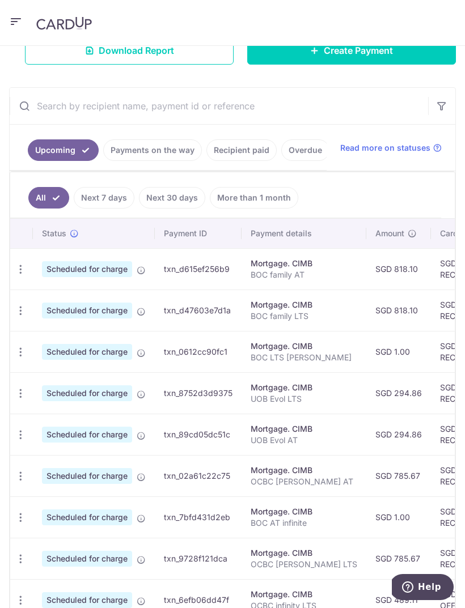
click at [24, 275] on icon "button" at bounding box center [21, 269] width 12 height 12
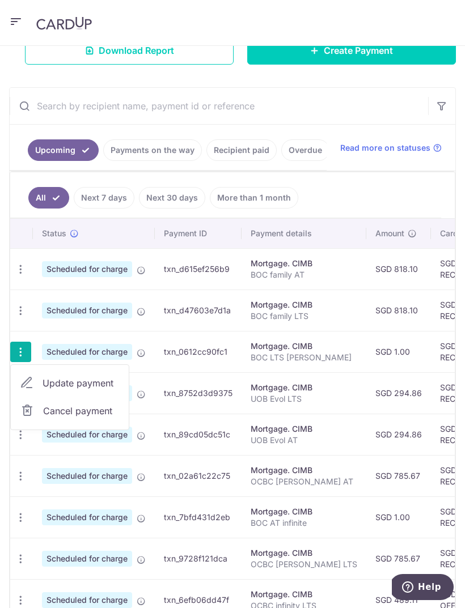
click at [61, 381] on span "Update payment" at bounding box center [80, 383] width 77 height 14
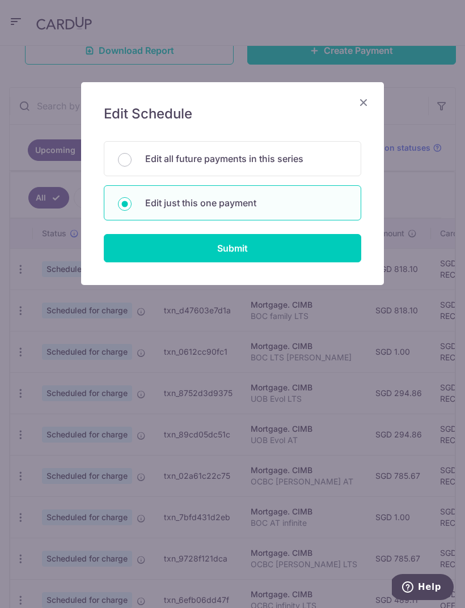
click at [310, 244] on input "Submit" at bounding box center [232, 248] width 257 height 28
radio input "true"
type input "1.00"
type input "24/08/2025"
type input "BOC LTS Sheng siong"
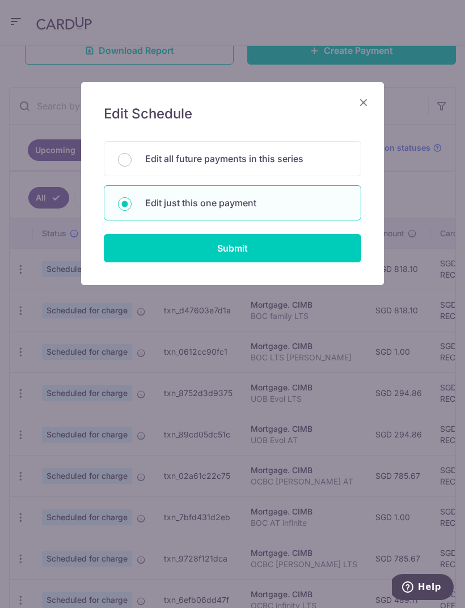
type input "REC185"
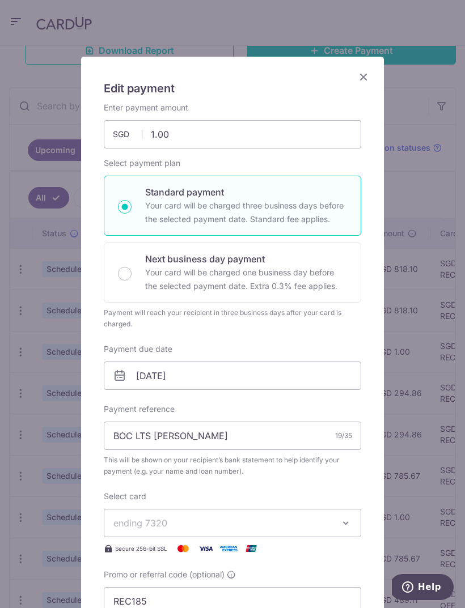
scroll to position [28, 0]
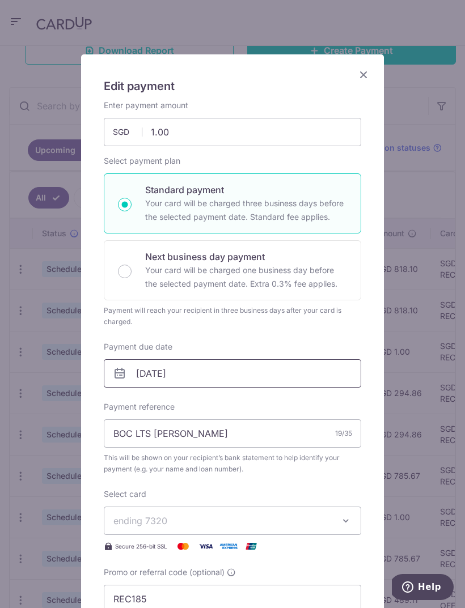
click at [202, 371] on input "24/08/2025" at bounding box center [232, 373] width 257 height 28
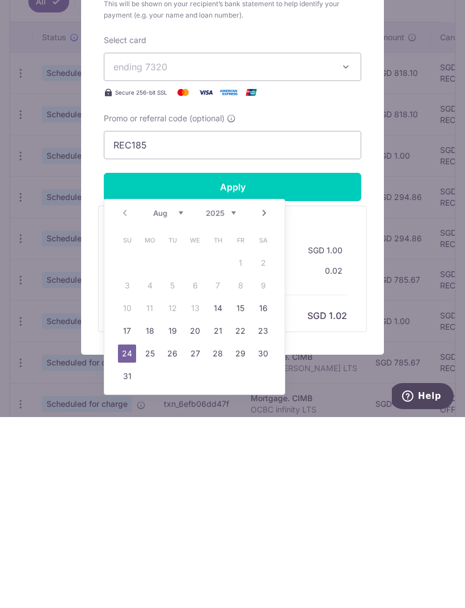
scroll to position [11, 0]
click at [267, 397] on link "Next" at bounding box center [264, 404] width 14 height 14
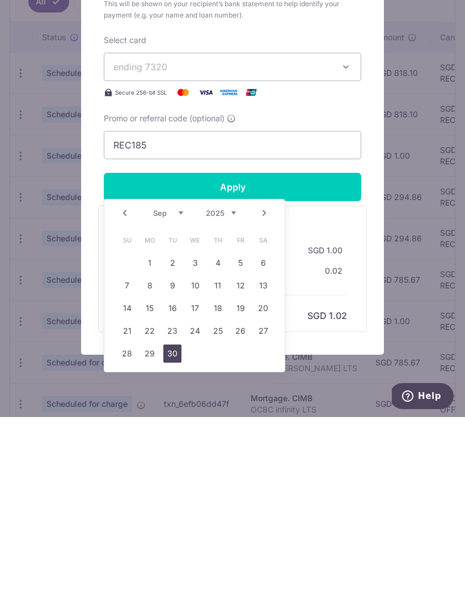
click at [177, 535] on link "30" at bounding box center [172, 544] width 18 height 18
type input "30/09/2025"
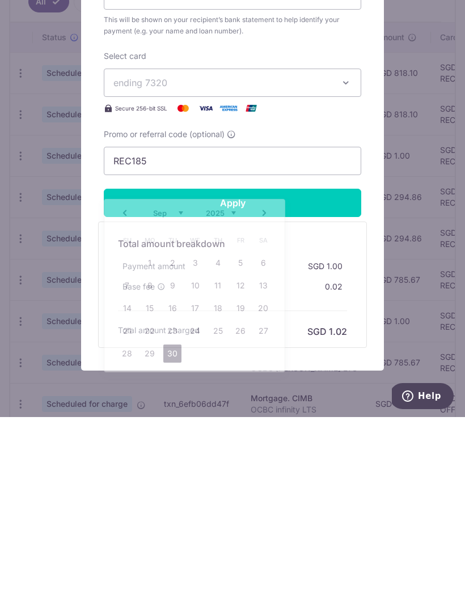
scroll to position [36, 0]
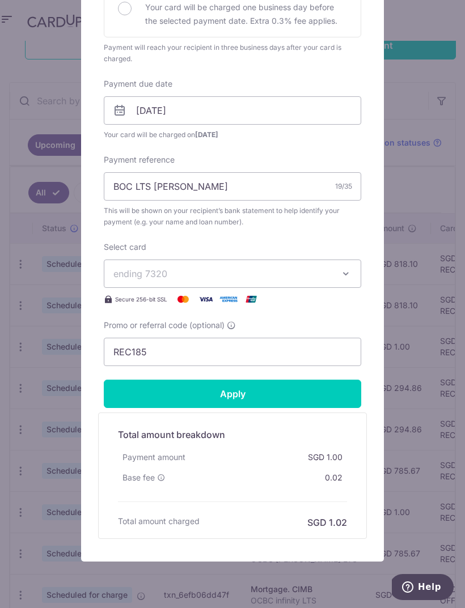
click at [276, 389] on input "Apply" at bounding box center [232, 394] width 257 height 28
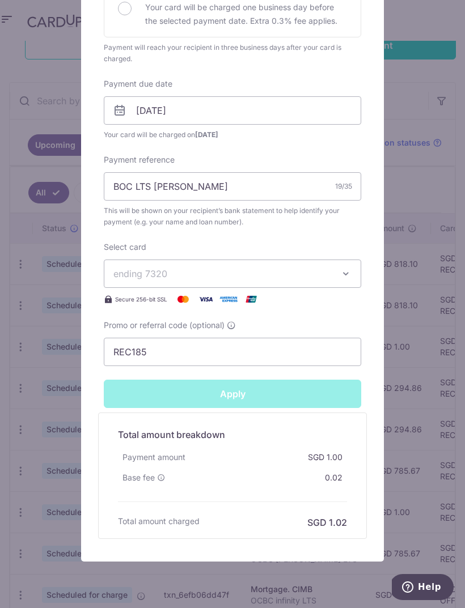
type input "Successfully Applied"
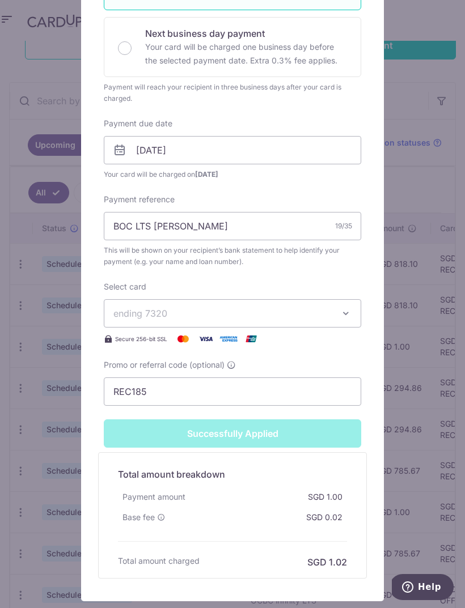
click at [423, 192] on div "Edit payment By clicking apply, you will make changes to all payments to CIMB s…" at bounding box center [232, 304] width 465 height 608
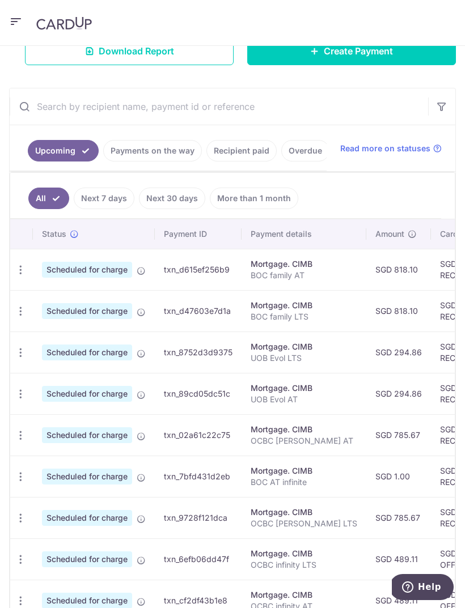
click at [23, 269] on icon "button" at bounding box center [21, 270] width 12 height 12
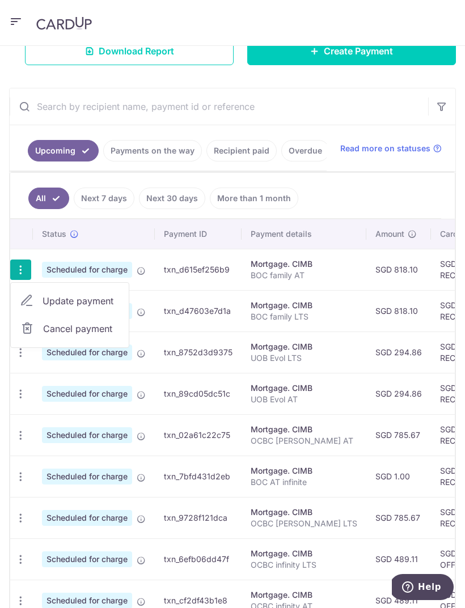
click at [55, 302] on span "Update payment" at bounding box center [80, 301] width 77 height 14
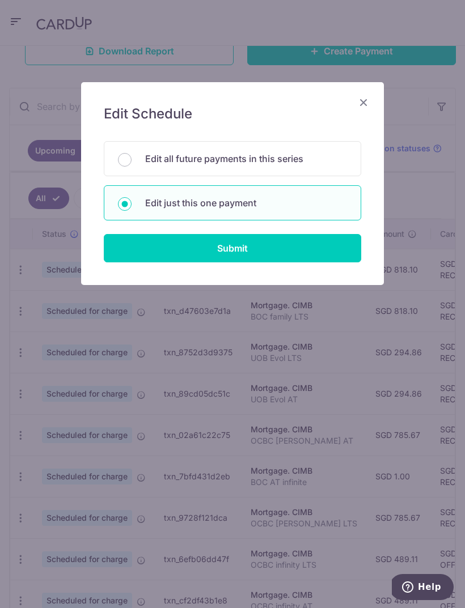
click at [299, 259] on input "Submit" at bounding box center [232, 248] width 257 height 28
radio input "true"
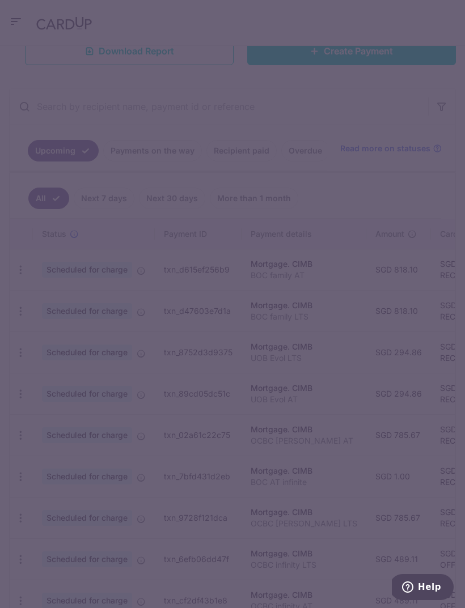
type input "818.10"
type input "[DATE]"
type input "BOC family AT"
type input "REC185"
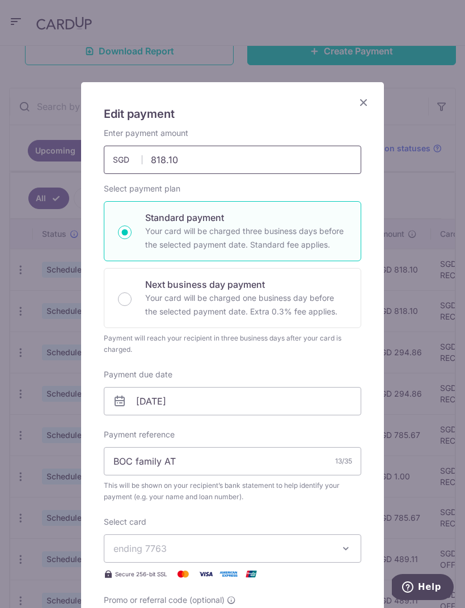
click at [316, 162] on input "818.10" at bounding box center [232, 160] width 257 height 28
type input "817.97"
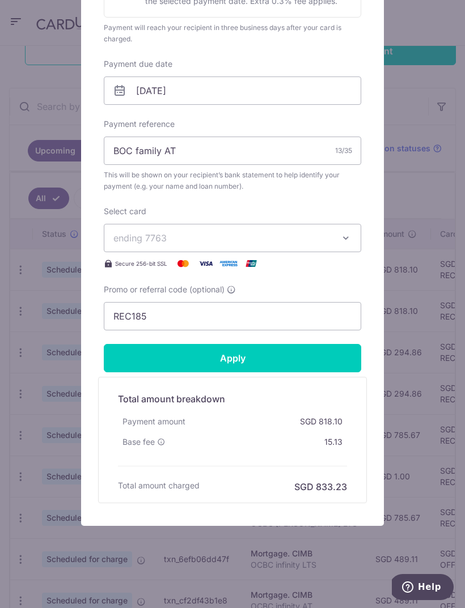
scroll to position [310, 0]
click at [308, 366] on input "Apply" at bounding box center [232, 358] width 257 height 28
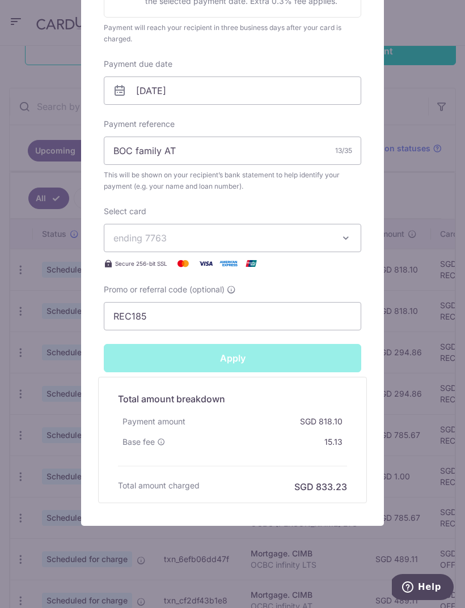
type input "Successfully Applied"
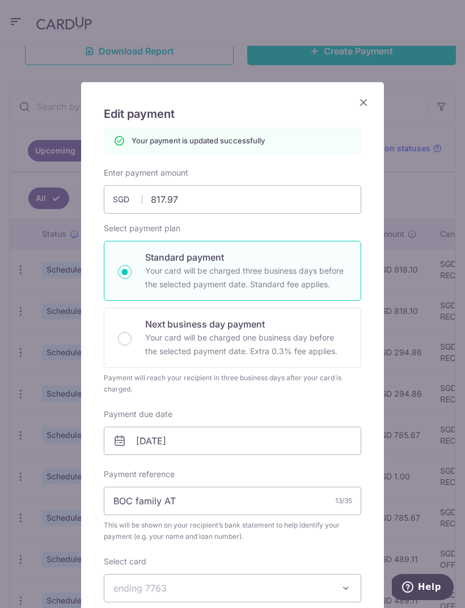
scroll to position [0, 0]
click at [304, 211] on input "817.97" at bounding box center [232, 199] width 257 height 28
type input "817"
type input "Apply"
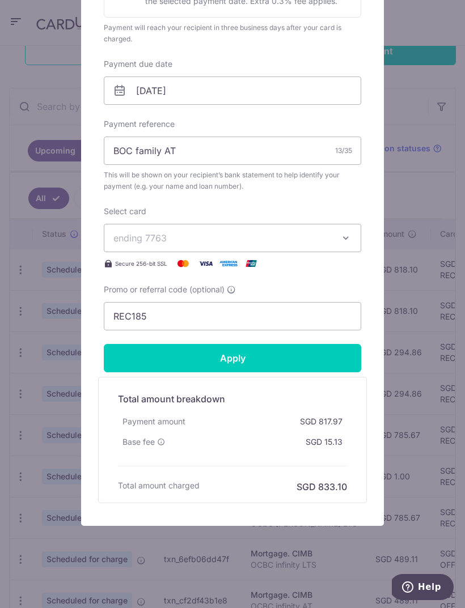
scroll to position [310, 0]
click at [336, 365] on input "Apply" at bounding box center [232, 358] width 257 height 28
type input "817.00"
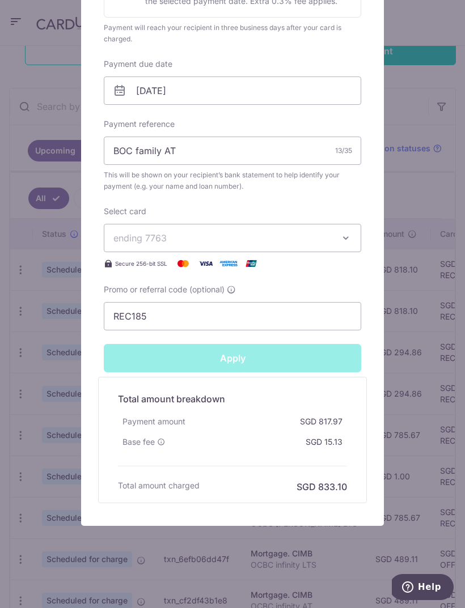
type input "Successfully Applied"
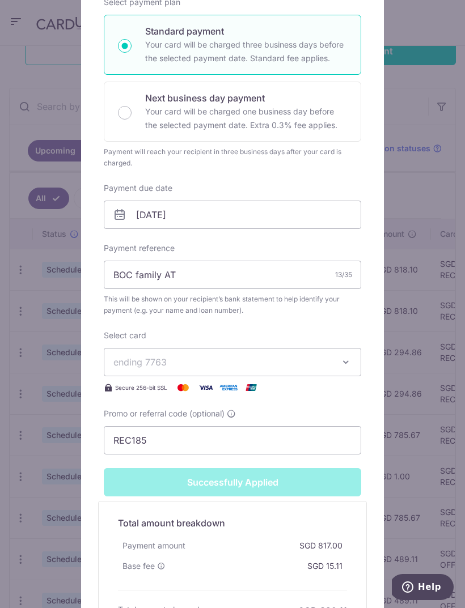
scroll to position [13, 0]
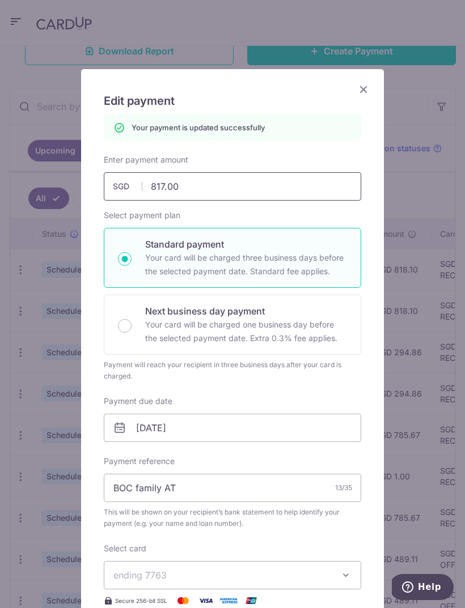
click at [295, 188] on input "817.00" at bounding box center [232, 186] width 257 height 28
type input "817.5"
type input "Apply"
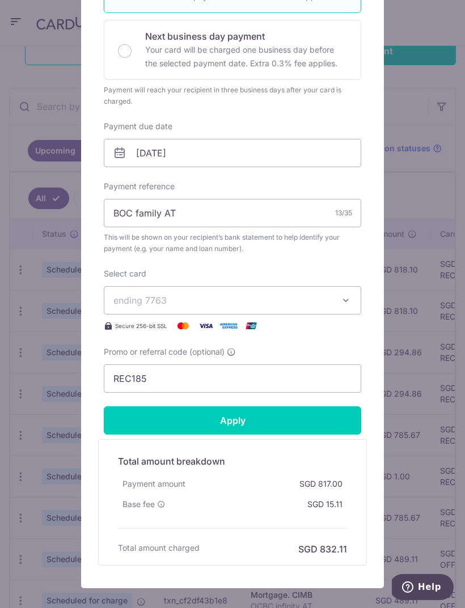
scroll to position [265, 0]
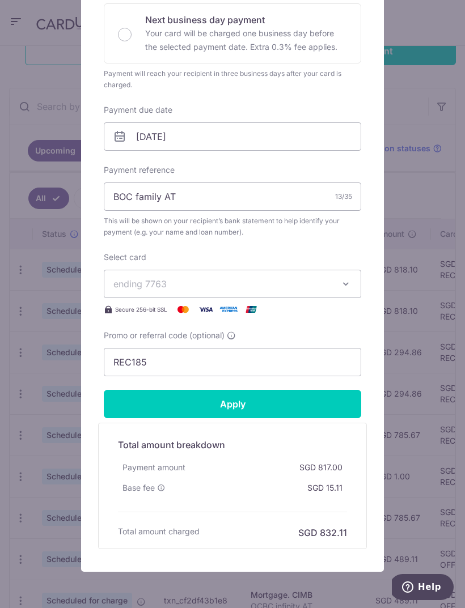
click at [300, 406] on input "Apply" at bounding box center [232, 404] width 257 height 28
type input "817.50"
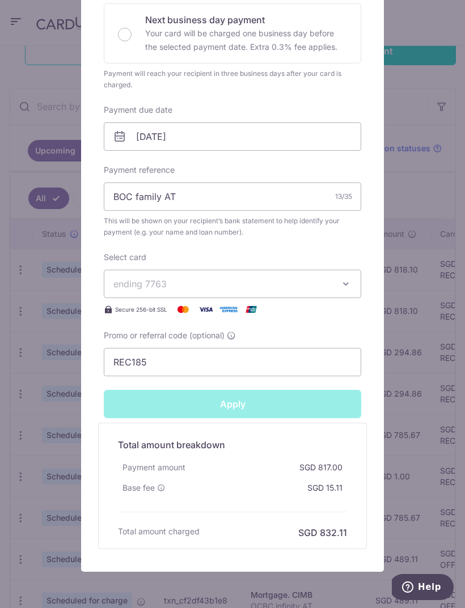
type input "Successfully Applied"
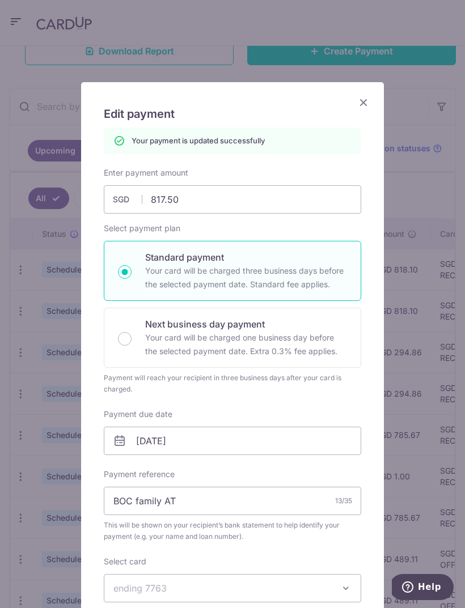
scroll to position [0, 0]
click at [301, 199] on input "817.50" at bounding box center [232, 199] width 257 height 28
type input "817.9"
type input "Apply"
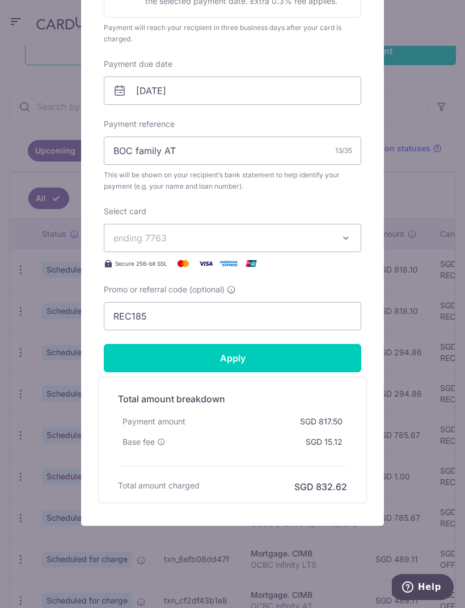
scroll to position [310, 0]
click at [327, 362] on input "Apply" at bounding box center [232, 358] width 257 height 28
type input "817.90"
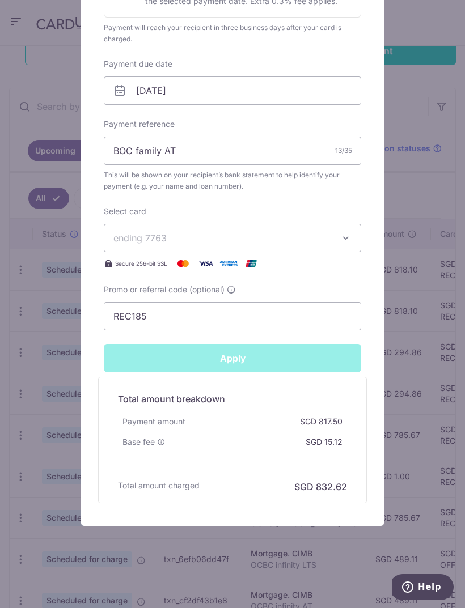
type input "Successfully Applied"
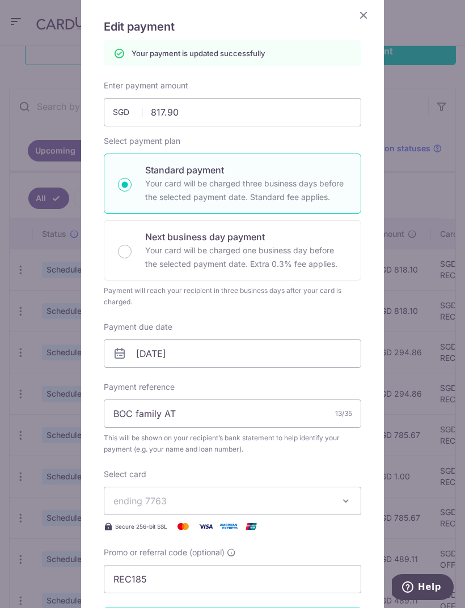
scroll to position [11, 0]
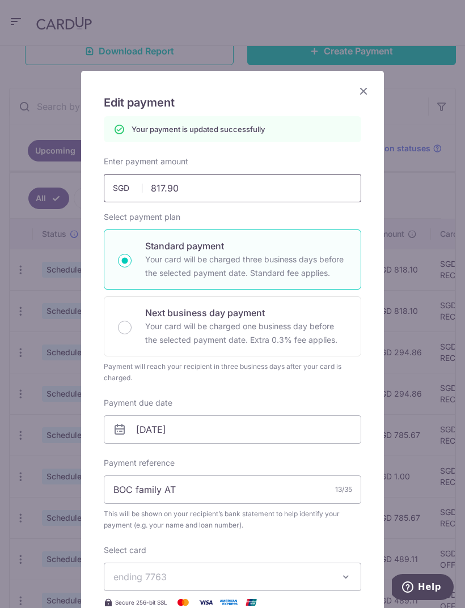
click at [326, 185] on input "817.90" at bounding box center [232, 188] width 257 height 28
type input "817.6"
type input "Apply"
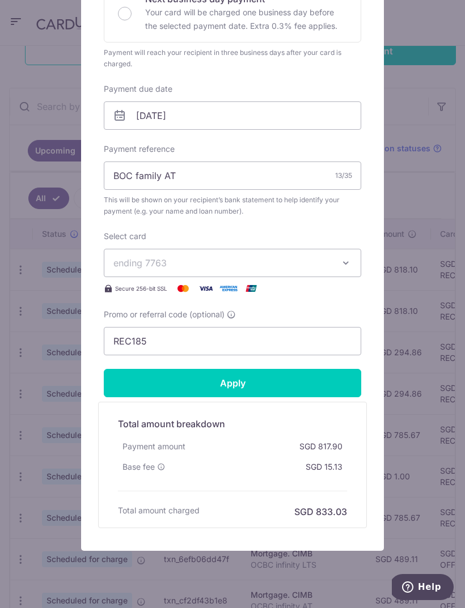
scroll to position [284, 0]
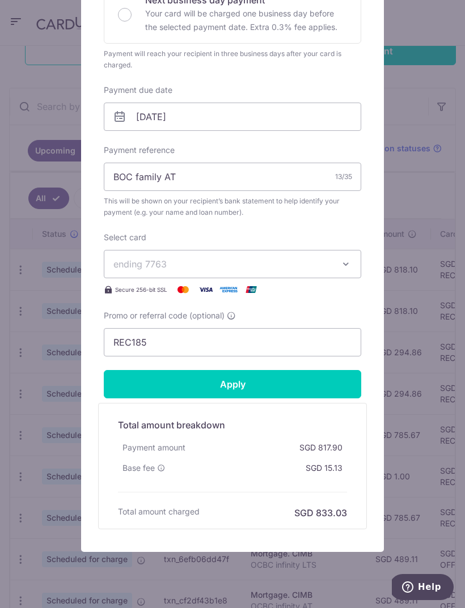
click at [309, 398] on input "Apply" at bounding box center [232, 384] width 257 height 28
type input "817.60"
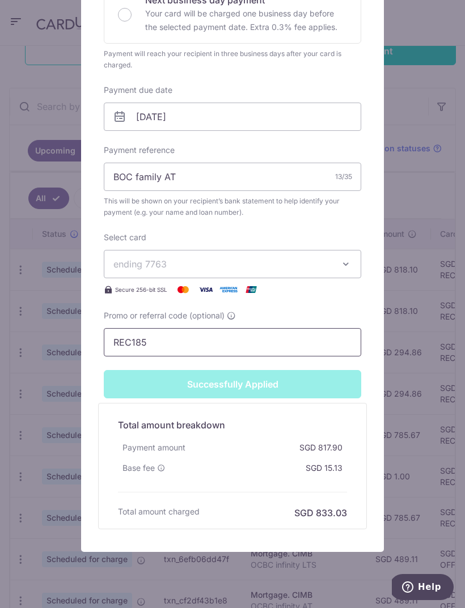
click at [322, 356] on input "REC185" at bounding box center [232, 342] width 257 height 28
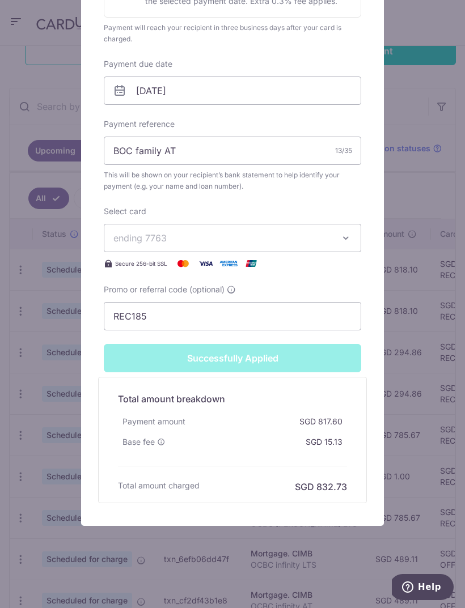
type input "Apply"
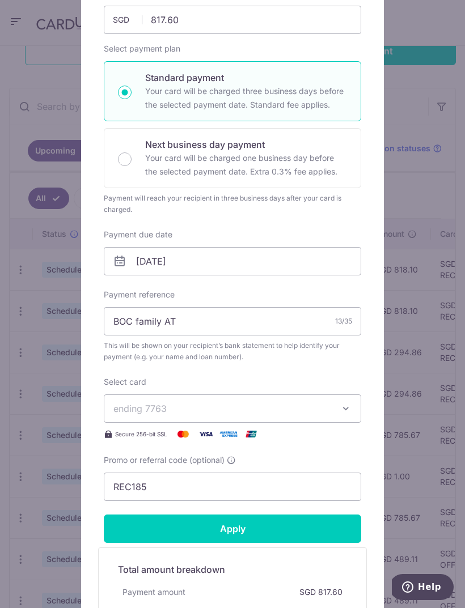
scroll to position [25, 0]
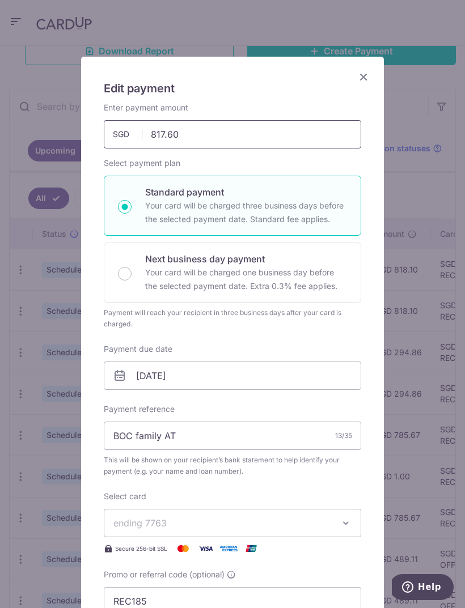
click at [325, 134] on input "817.60" at bounding box center [232, 134] width 257 height 28
type input "817.55"
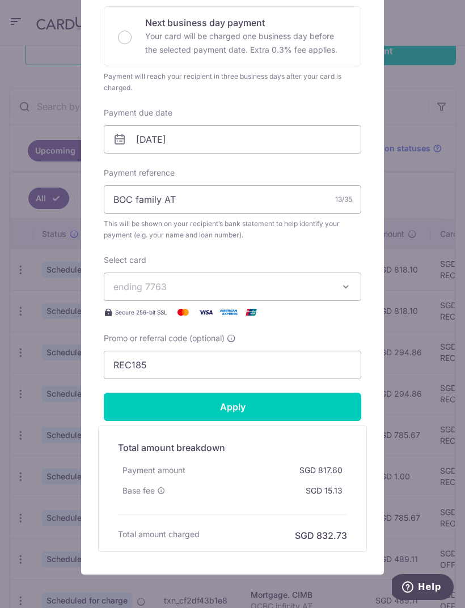
scroll to position [261, 0]
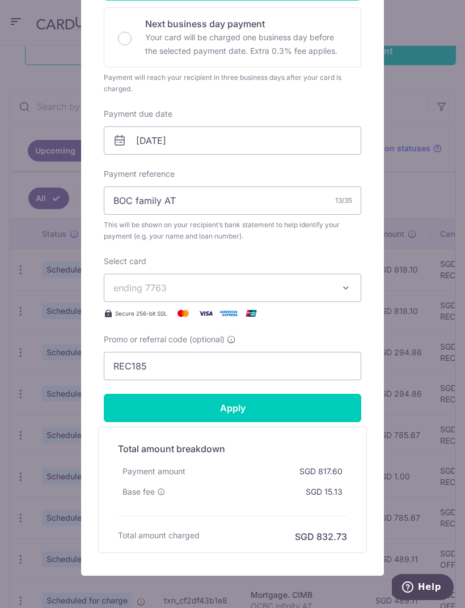
click at [292, 404] on input "Apply" at bounding box center [232, 408] width 257 height 28
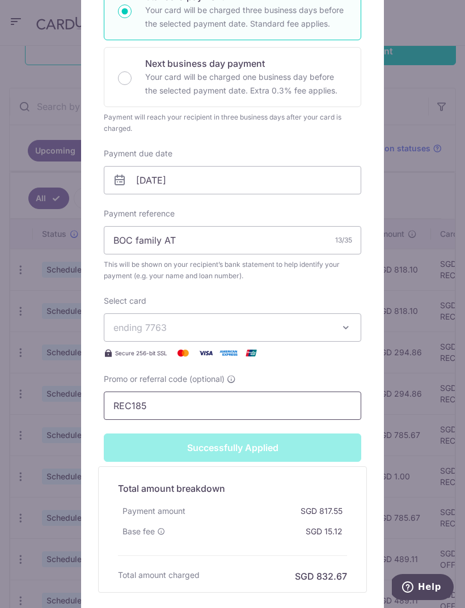
click at [284, 416] on input "REC185" at bounding box center [232, 405] width 257 height 28
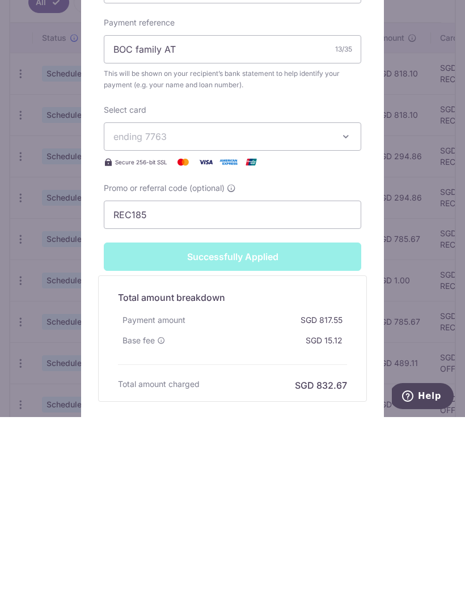
click at [417, 276] on div "Edit payment By clicking apply, you will make changes to all payments to CIMB s…" at bounding box center [232, 304] width 465 height 608
type input "Apply"
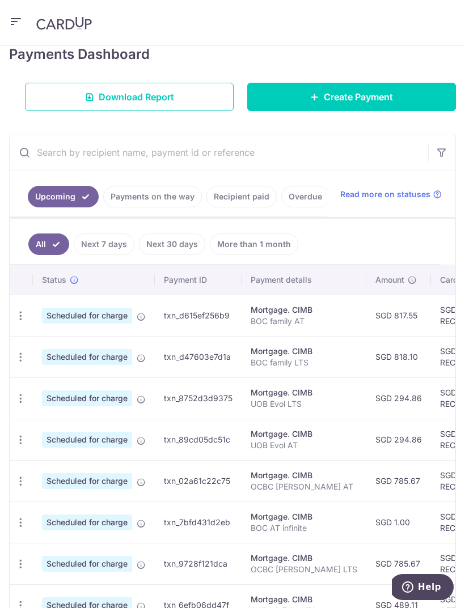
click at [25, 312] on icon "button" at bounding box center [21, 316] width 12 height 12
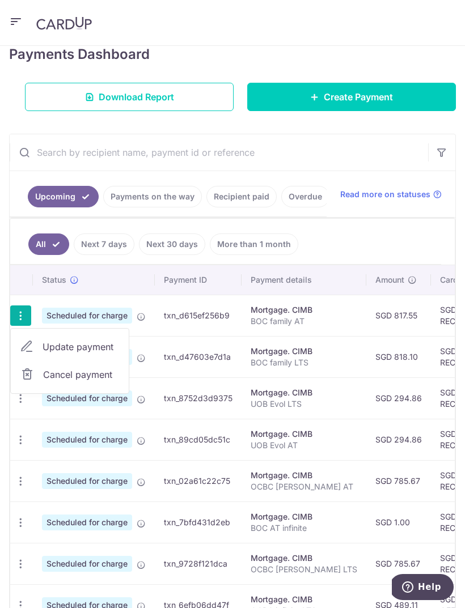
click at [45, 346] on span "Update payment" at bounding box center [80, 347] width 77 height 14
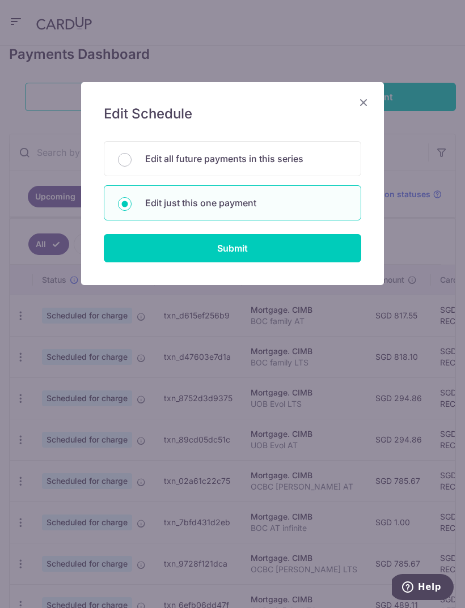
click at [319, 248] on input "Submit" at bounding box center [232, 248] width 257 height 28
radio input "true"
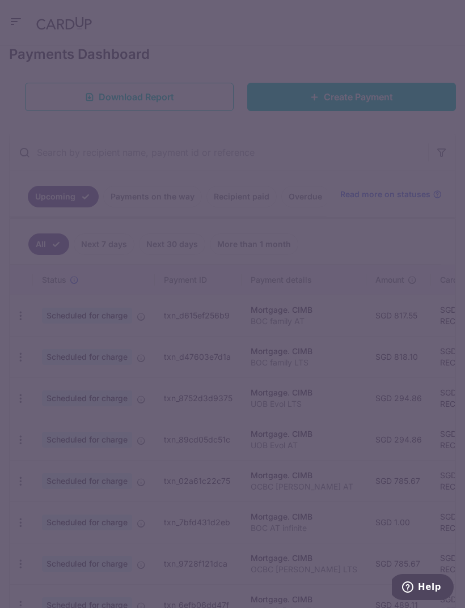
type input "817.55"
type input "[DATE]"
type input "BOC family AT"
type input "REC185"
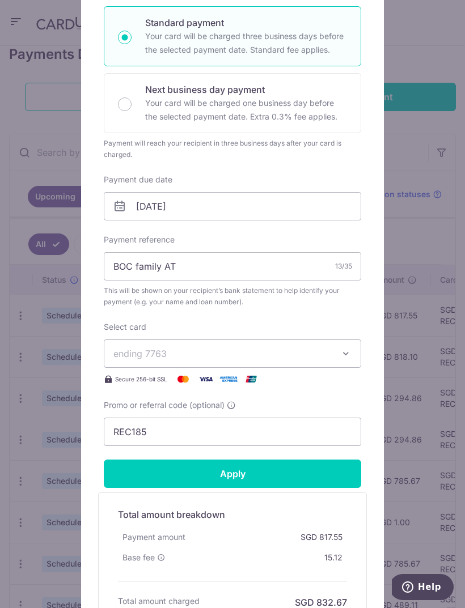
scroll to position [72, 0]
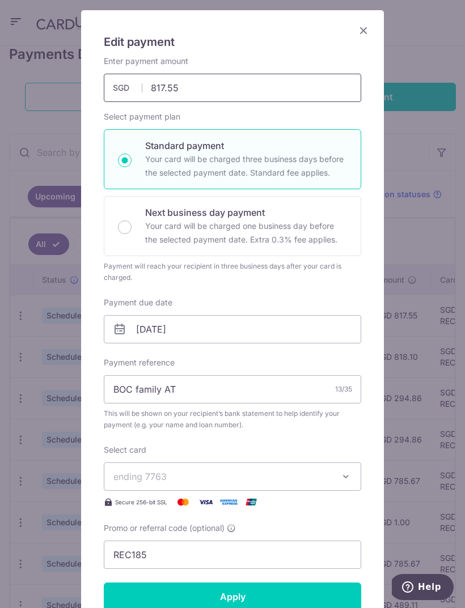
click at [322, 85] on input "817.55" at bounding box center [232, 88] width 257 height 28
type input "817.57"
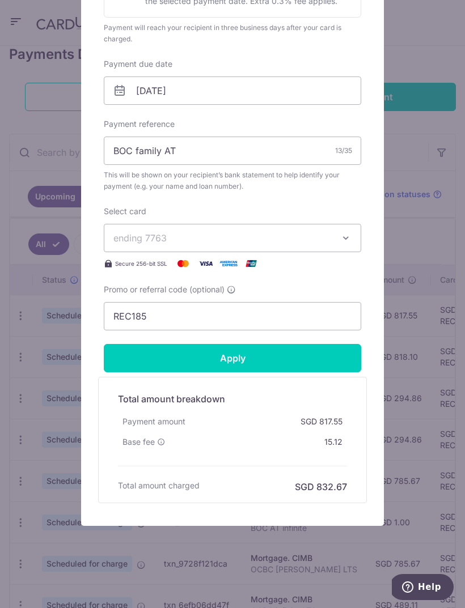
scroll to position [310, 0]
click at [316, 372] on input "Apply" at bounding box center [232, 358] width 257 height 28
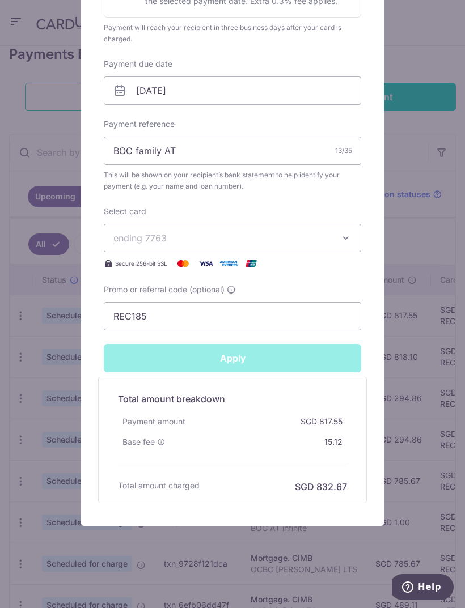
type input "Successfully Applied"
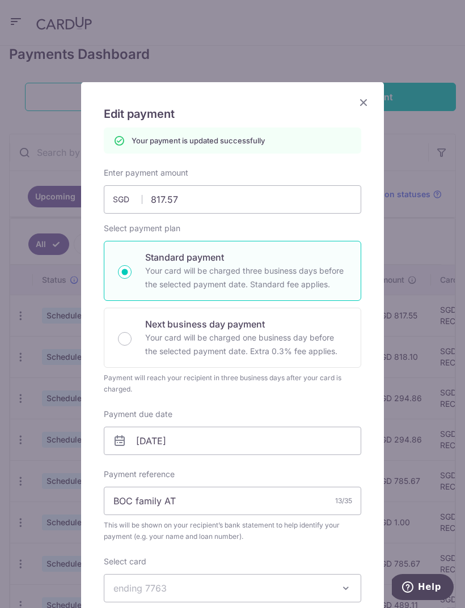
scroll to position [0, 0]
click at [302, 194] on input "817.57" at bounding box center [232, 199] width 257 height 28
type input "817.56"
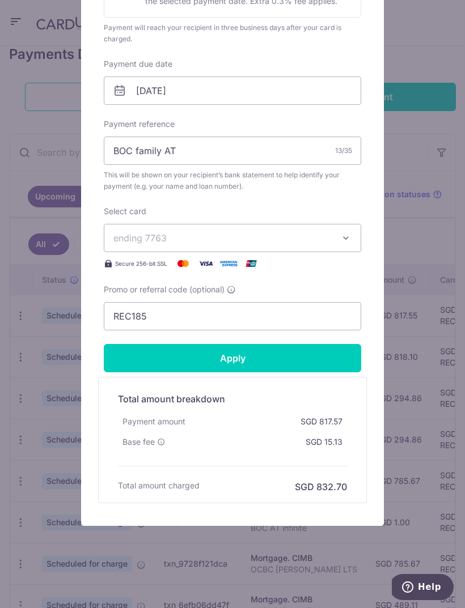
scroll to position [310, 0]
click at [291, 365] on input "Apply" at bounding box center [232, 358] width 257 height 28
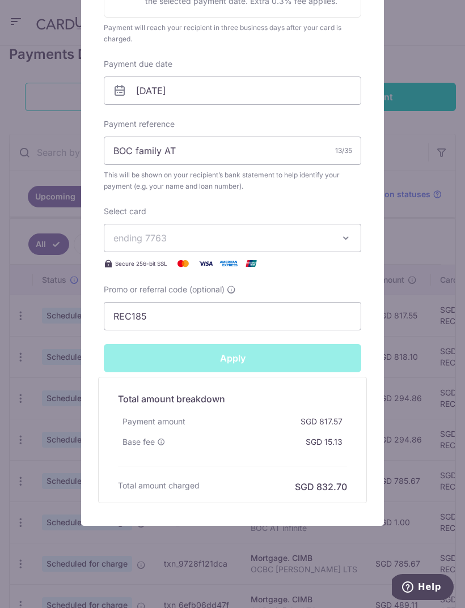
type input "Successfully Applied"
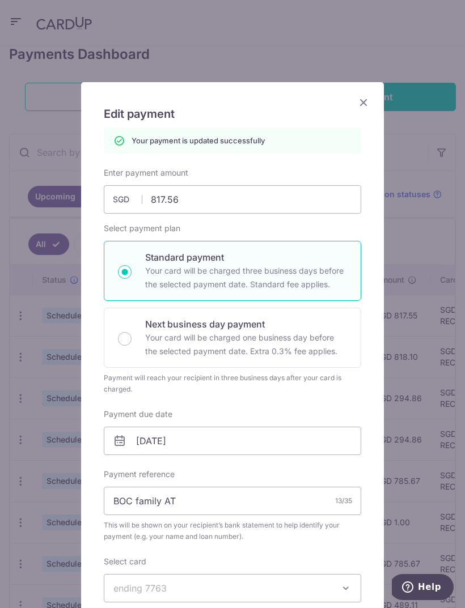
scroll to position [0, 0]
click at [301, 198] on input "817.56" at bounding box center [232, 199] width 257 height 28
type input "817"
type input "Apply"
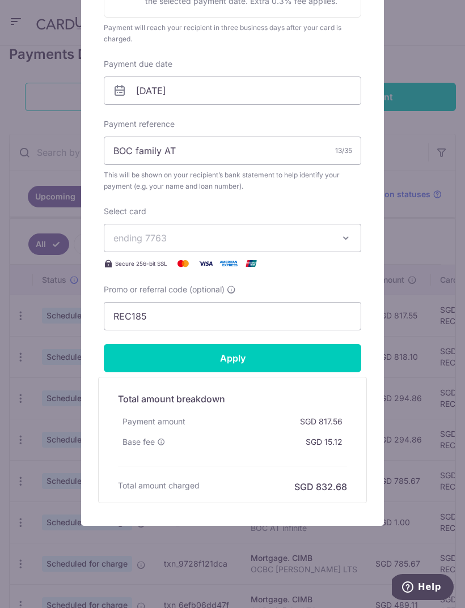
scroll to position [310, 0]
click at [338, 362] on input "Apply" at bounding box center [232, 358] width 257 height 28
type input "817.00"
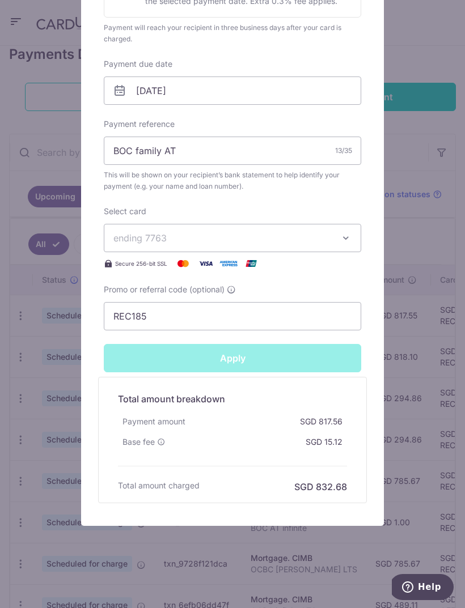
type input "Successfully Applied"
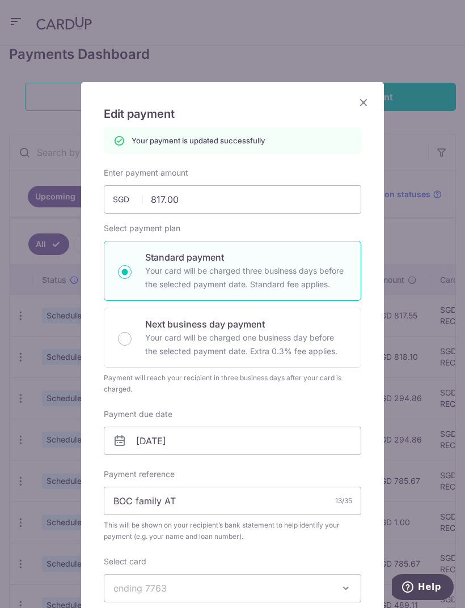
scroll to position [0, 0]
click at [309, 200] on input "817.00" at bounding box center [232, 199] width 257 height 28
type input "817.2"
type input "Apply"
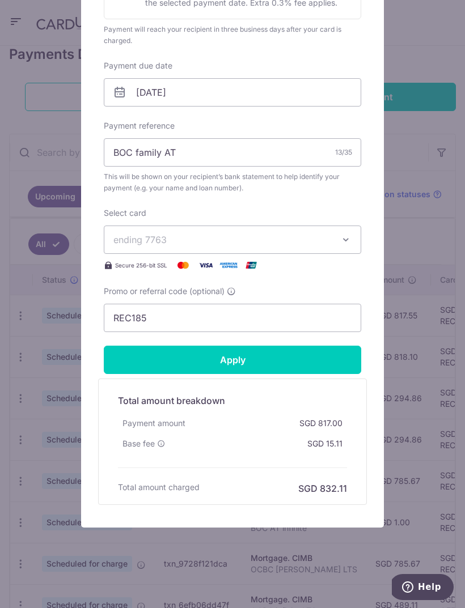
scroll to position [307, 0]
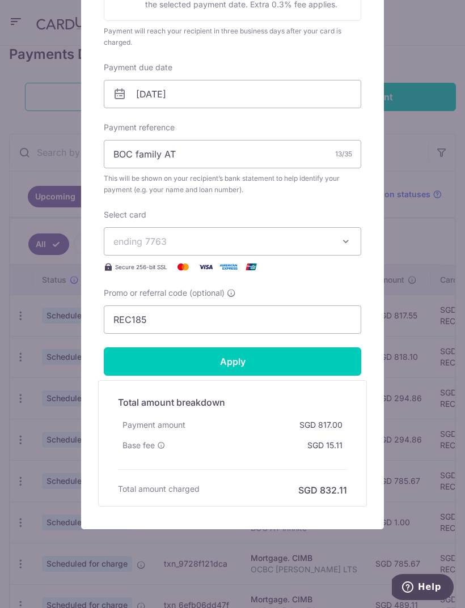
click at [321, 365] on input "Apply" at bounding box center [232, 361] width 257 height 28
type input "817.20"
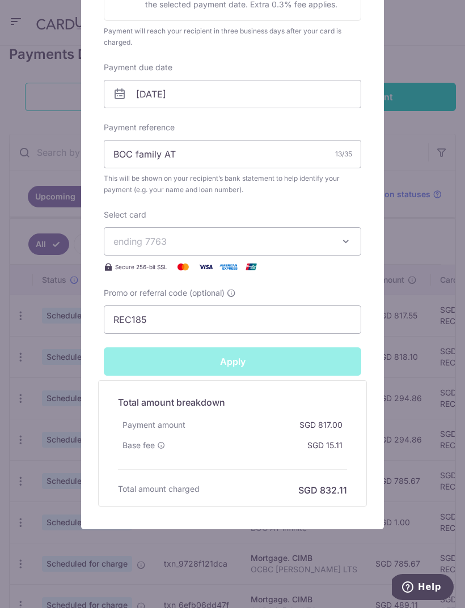
type input "Successfully Applied"
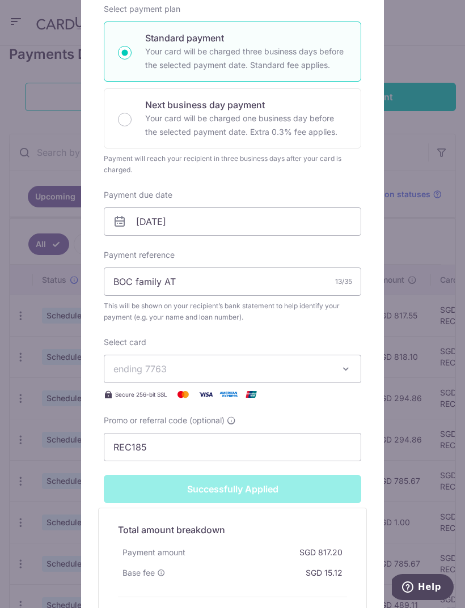
scroll to position [82, 0]
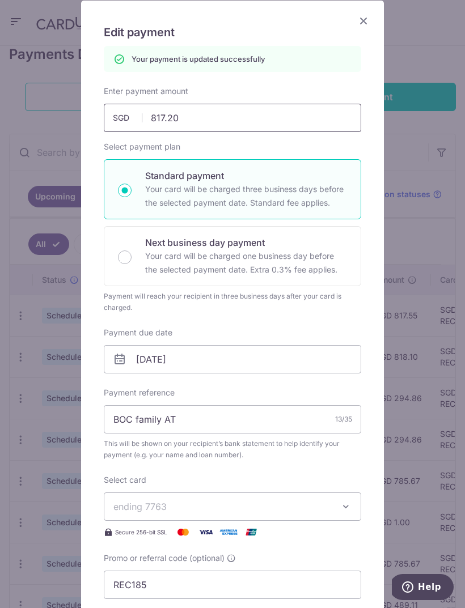
click at [335, 123] on input "817.20" at bounding box center [232, 118] width 257 height 28
type input "817.1"
type input "Apply"
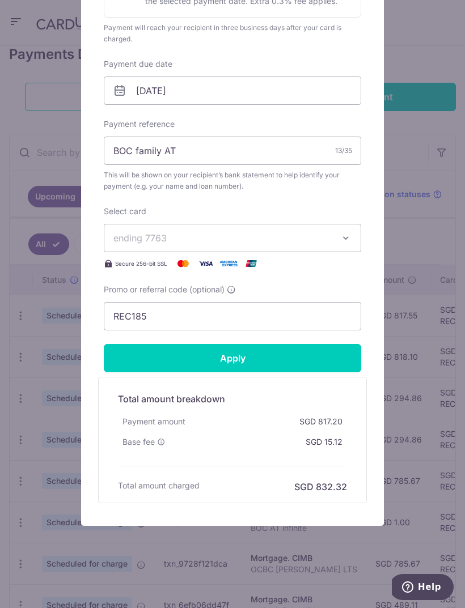
scroll to position [310, 0]
click at [336, 364] on input "Apply" at bounding box center [232, 358] width 257 height 28
type input "817.10"
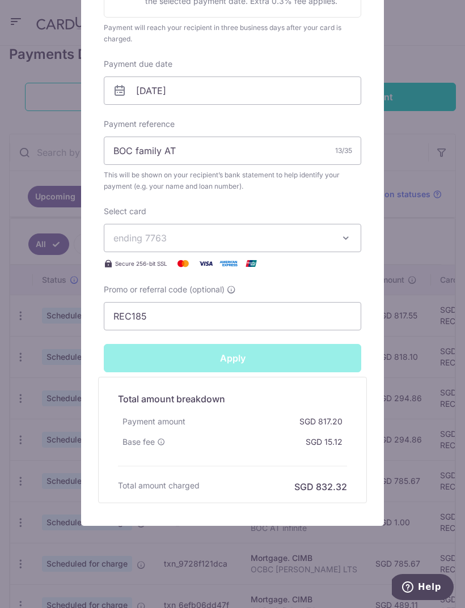
type input "Successfully Applied"
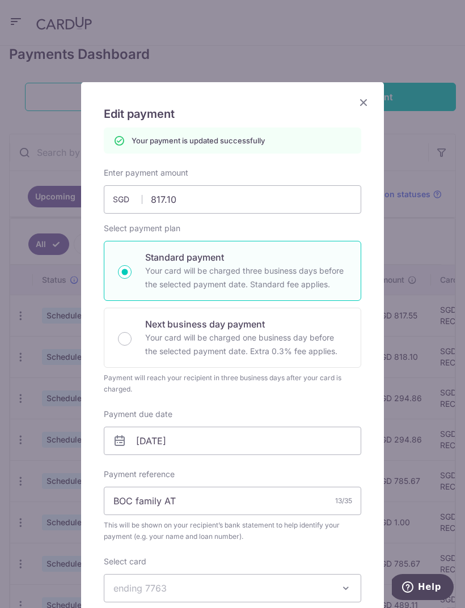
scroll to position [0, 0]
click at [318, 197] on input "817.10" at bounding box center [232, 199] width 257 height 28
type input "817.0"
type input "Apply"
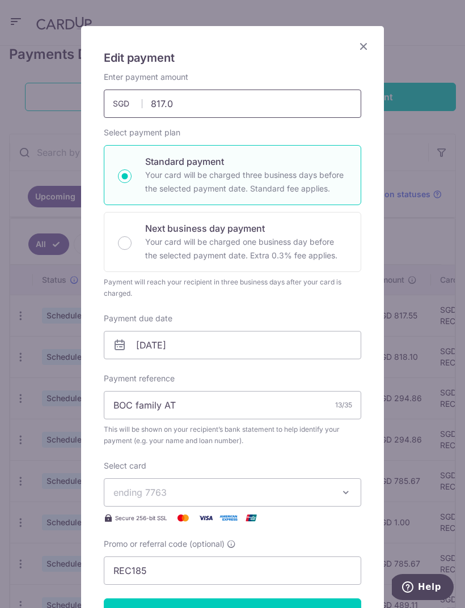
scroll to position [56, 0]
type input "817.05"
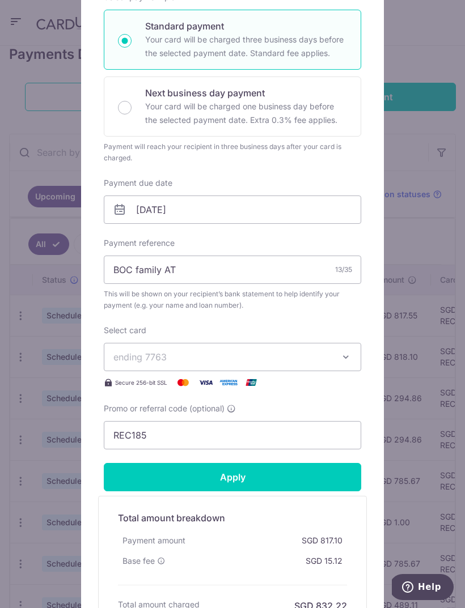
scroll to position [300, 0]
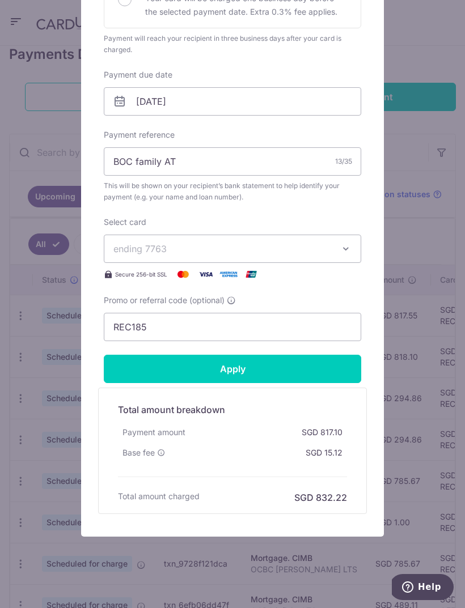
click at [301, 378] on input "Apply" at bounding box center [232, 369] width 257 height 28
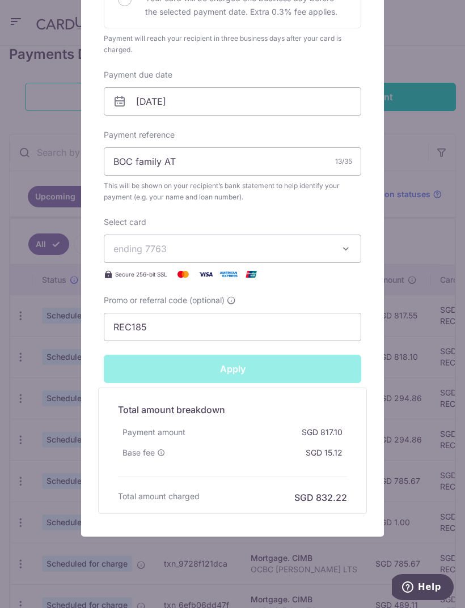
type input "Successfully Applied"
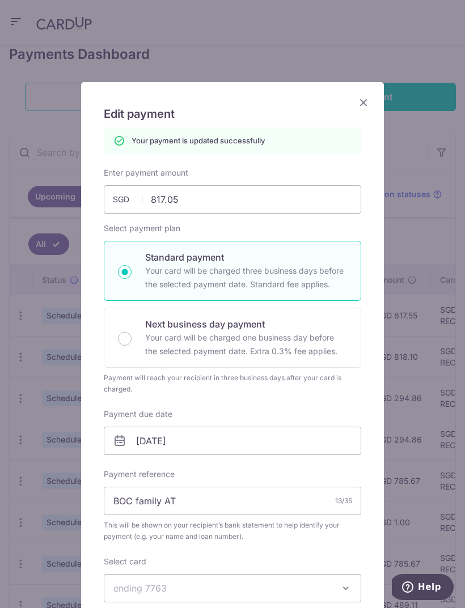
scroll to position [0, 0]
click at [306, 197] on input "817.05" at bounding box center [232, 199] width 257 height 28
type input "817.03"
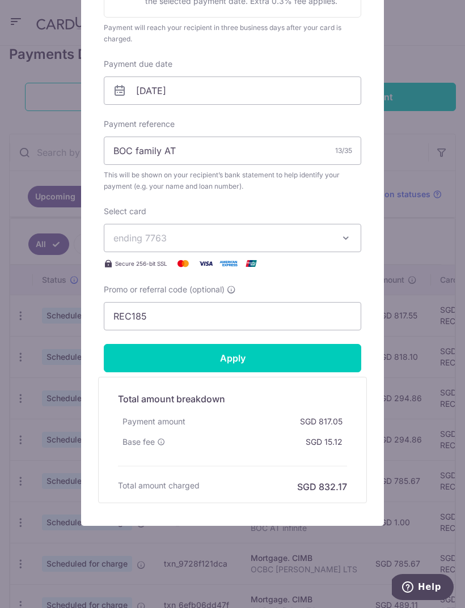
scroll to position [310, 0]
click at [308, 363] on input "Apply" at bounding box center [232, 358] width 257 height 28
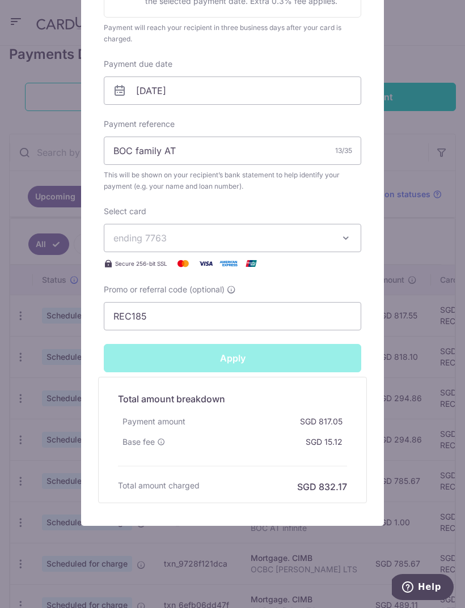
type input "Successfully Applied"
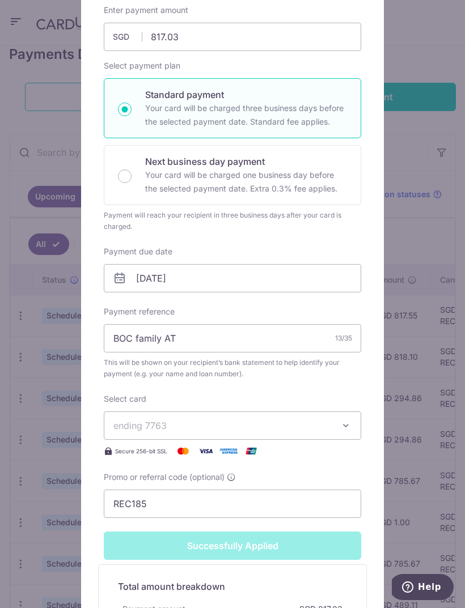
scroll to position [77, 0]
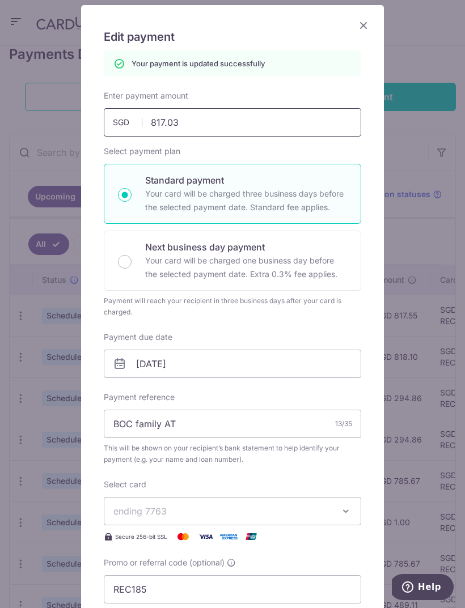
click at [340, 126] on input "817.03" at bounding box center [232, 122] width 257 height 28
type input "817.02"
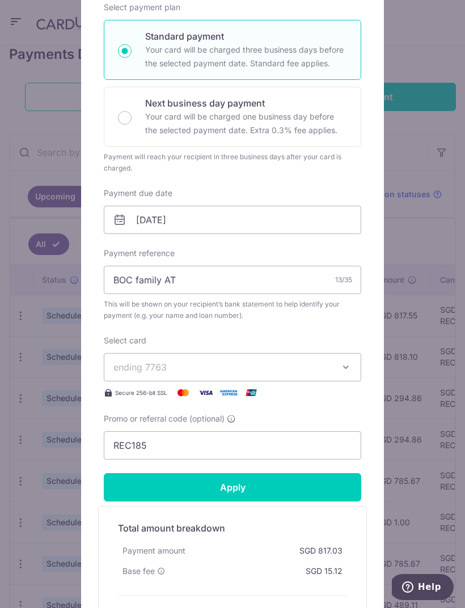
scroll to position [306, 0]
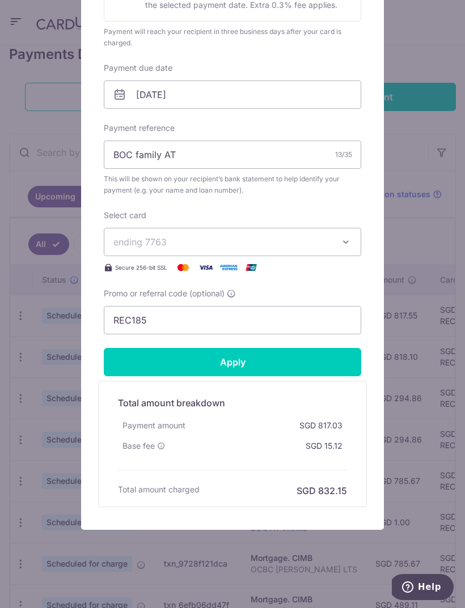
click at [306, 370] on input "Apply" at bounding box center [232, 362] width 257 height 28
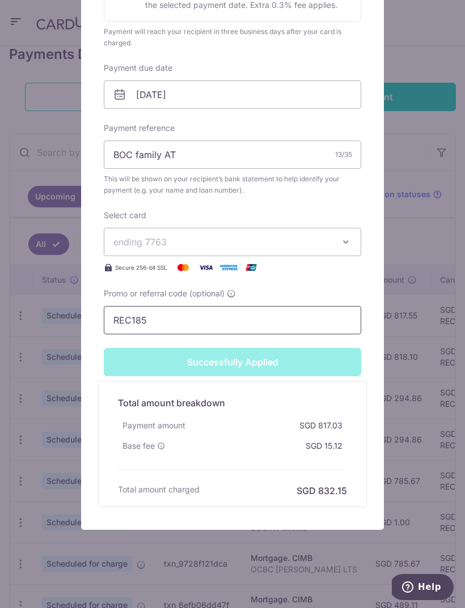
click at [308, 334] on input "REC185" at bounding box center [232, 320] width 257 height 28
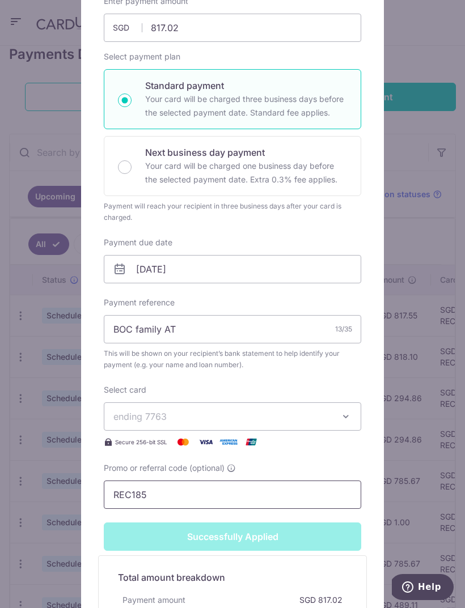
scroll to position [123, 0]
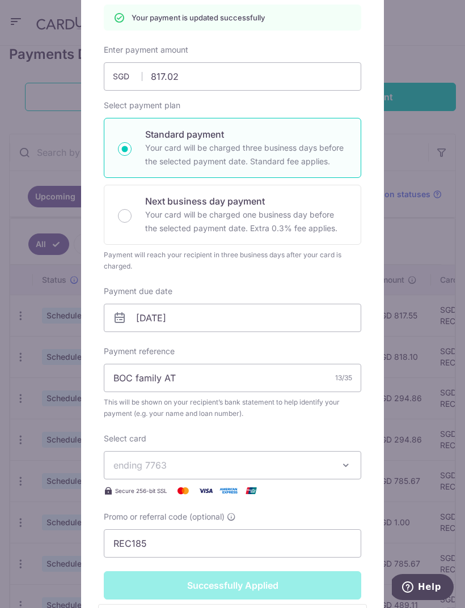
click at [446, 317] on div "Edit payment By clicking apply, you will make changes to all payments to CIMB s…" at bounding box center [232, 304] width 465 height 608
type input "Apply"
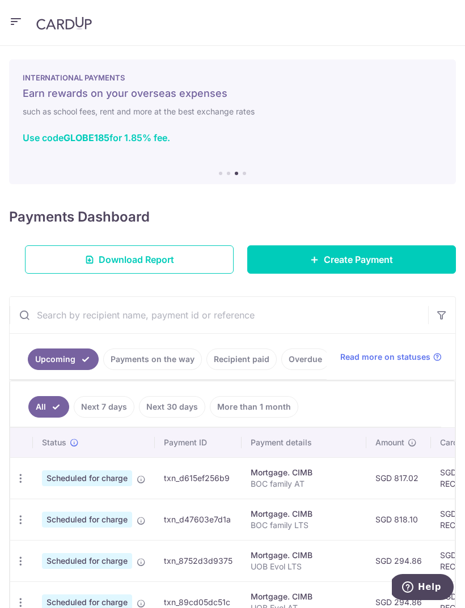
click at [15, 472] on icon "button" at bounding box center [21, 478] width 12 height 12
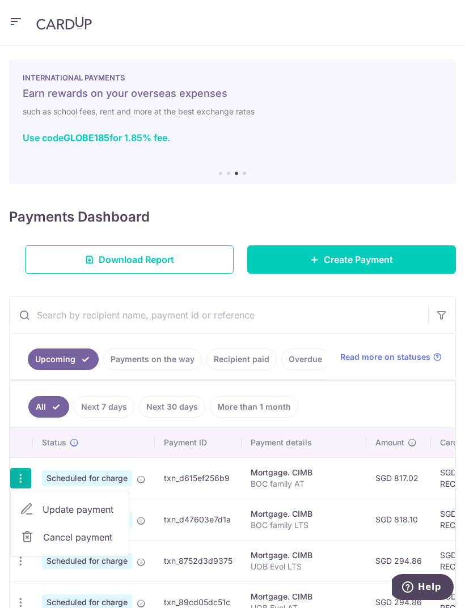
click at [54, 512] on span "Update payment" at bounding box center [80, 509] width 77 height 14
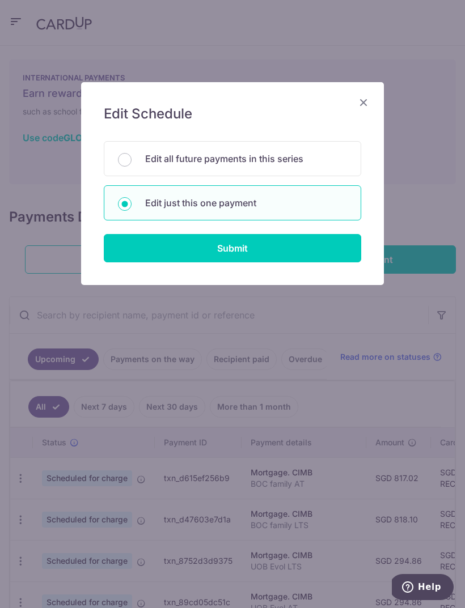
click at [338, 250] on input "Submit" at bounding box center [232, 248] width 257 height 28
radio input "true"
type input "817.02"
type input "[DATE]"
type input "BOC family AT"
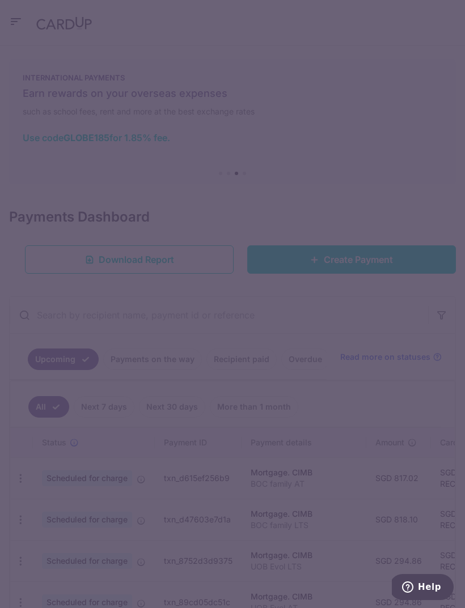
type input "REC185"
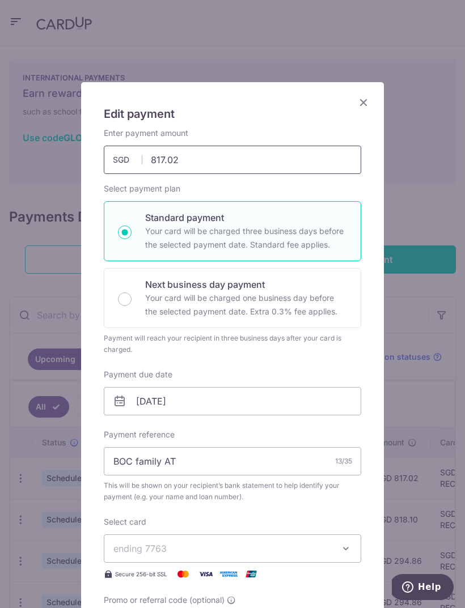
click at [336, 158] on input "817.02" at bounding box center [232, 160] width 257 height 28
type input "817.56"
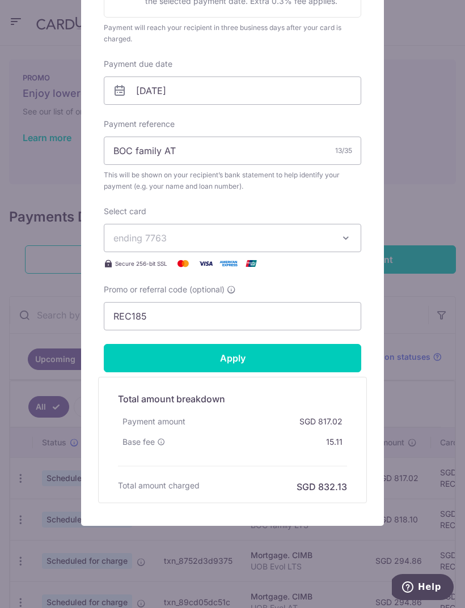
scroll to position [310, 0]
click at [316, 361] on input "Apply" at bounding box center [232, 358] width 257 height 28
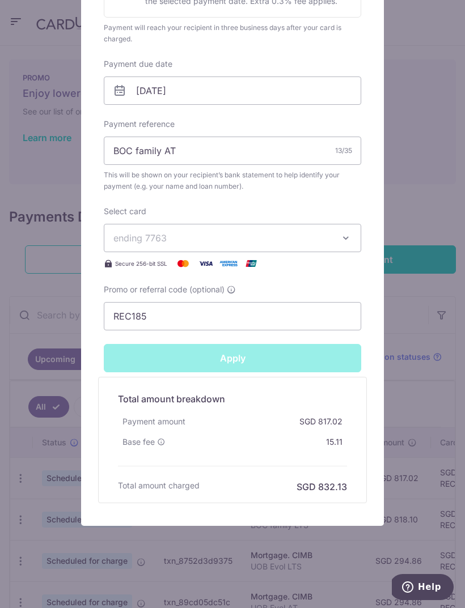
type input "Successfully Applied"
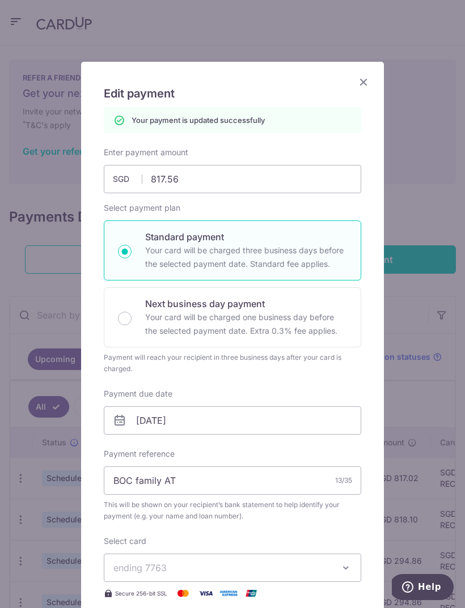
scroll to position [16, 0]
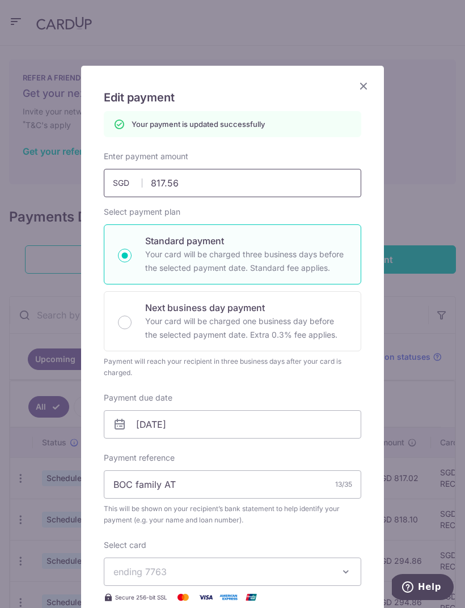
click at [307, 190] on input "817.56" at bounding box center [232, 183] width 257 height 28
type input "817.1"
type input "Apply"
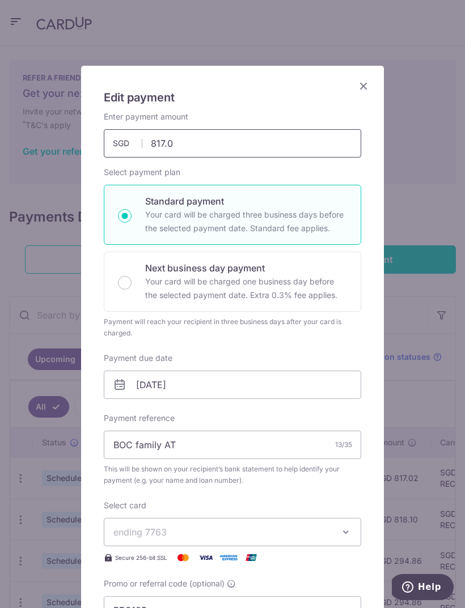
type input "817.02"
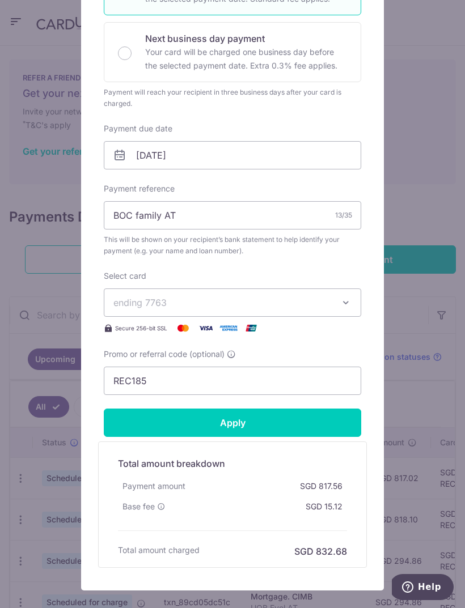
scroll to position [276, 0]
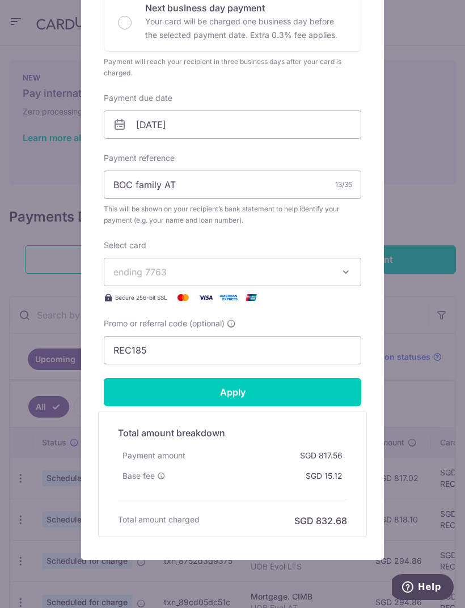
click at [313, 395] on input "Apply" at bounding box center [232, 392] width 257 height 28
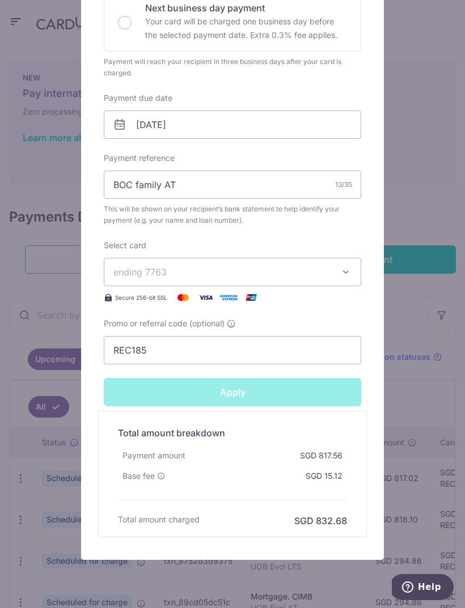
type input "Successfully Applied"
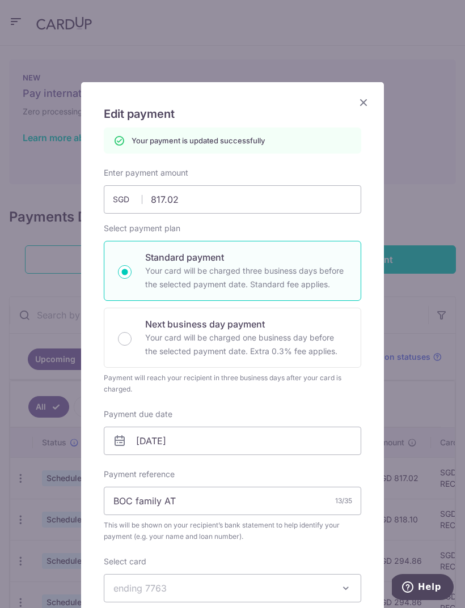
scroll to position [0, 0]
click at [332, 198] on input "817.02" at bounding box center [232, 199] width 257 height 28
type input "817.03"
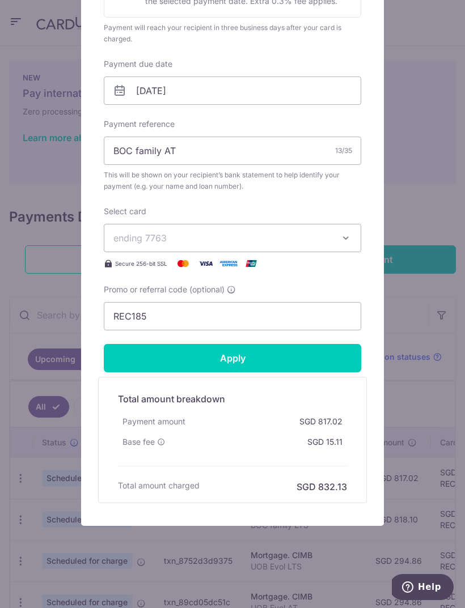
scroll to position [310, 0]
click at [340, 368] on input "Apply" at bounding box center [232, 358] width 257 height 28
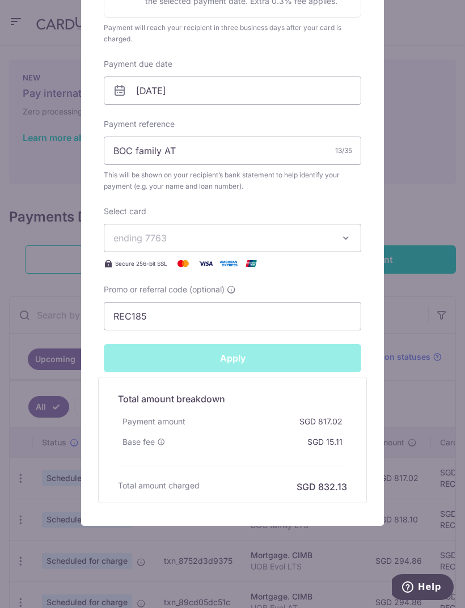
type input "Successfully Applied"
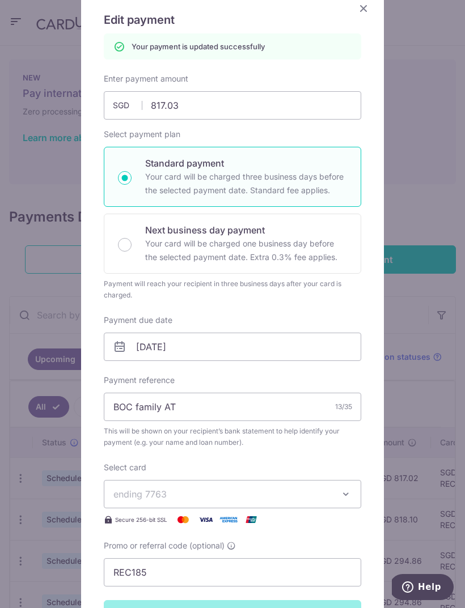
scroll to position [71, 0]
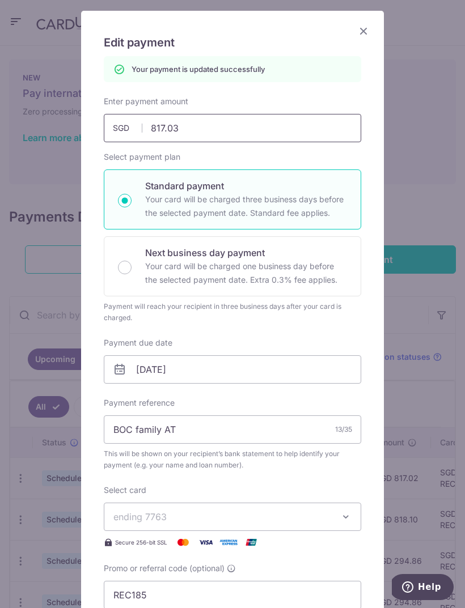
click at [339, 130] on input "817.03" at bounding box center [232, 128] width 257 height 28
type input "817.02"
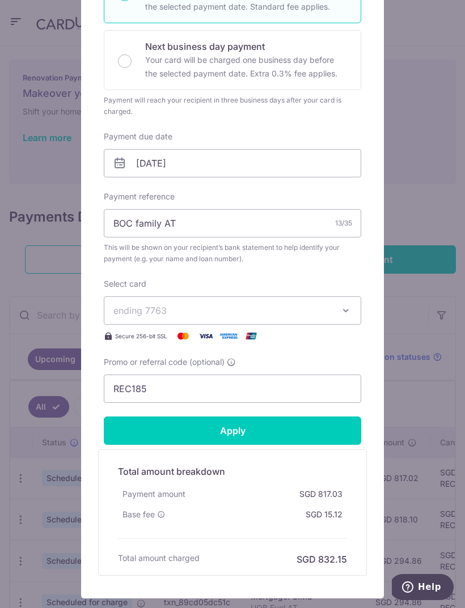
scroll to position [306, 0]
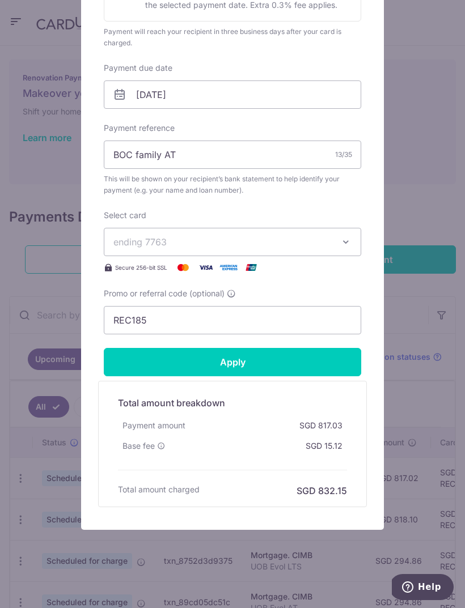
click at [328, 376] on input "Apply" at bounding box center [232, 362] width 257 height 28
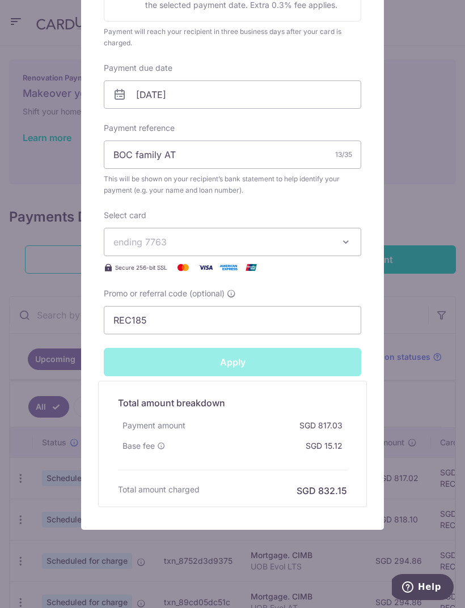
type input "Successfully Applied"
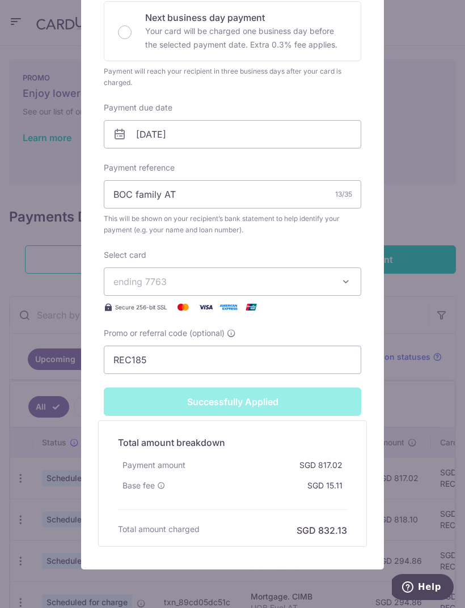
click at [46, 134] on div "Edit payment By clicking apply, you will make changes to all payments to CIMB s…" at bounding box center [232, 304] width 465 height 608
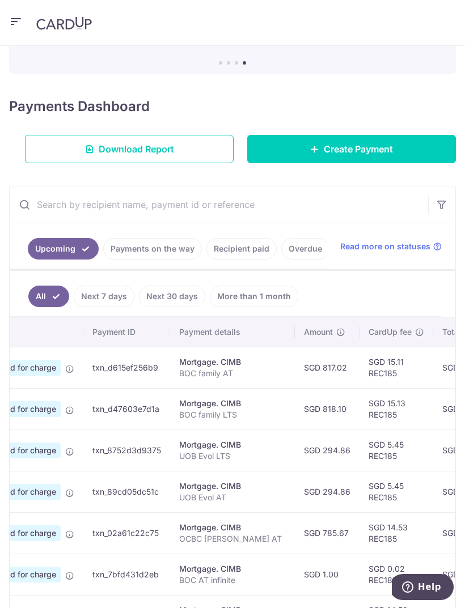
scroll to position [111, 0]
click at [150, 237] on link "Payments on the way" at bounding box center [152, 248] width 99 height 22
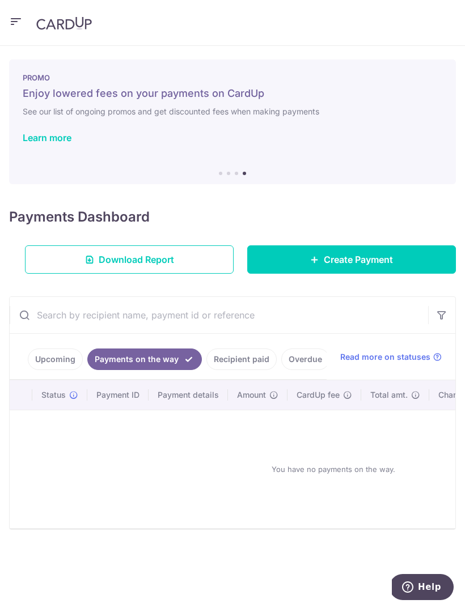
click at [235, 361] on link "Recipient paid" at bounding box center [241, 359] width 70 height 22
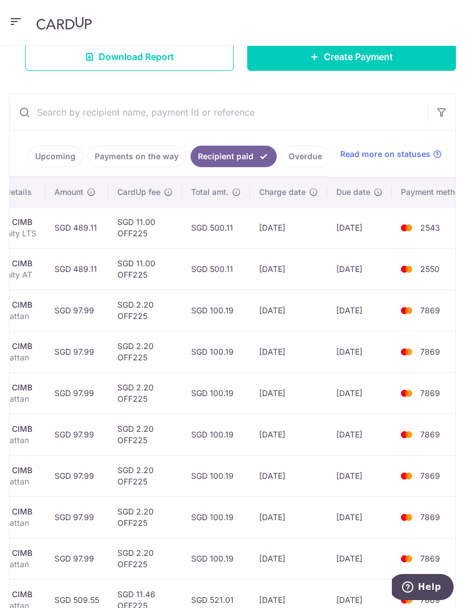
scroll to position [0, 250]
click at [56, 157] on link "Upcoming" at bounding box center [55, 157] width 55 height 22
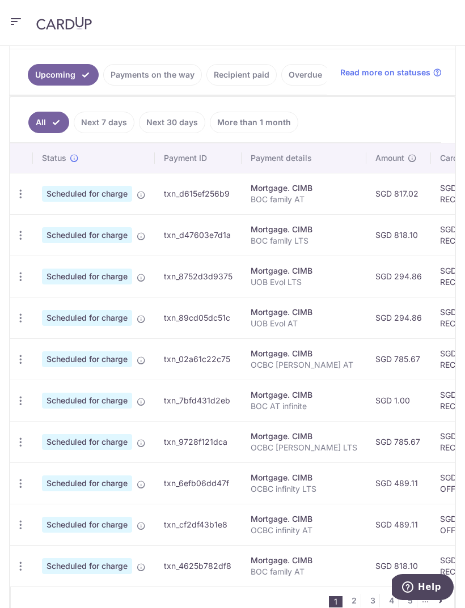
scroll to position [285, 0]
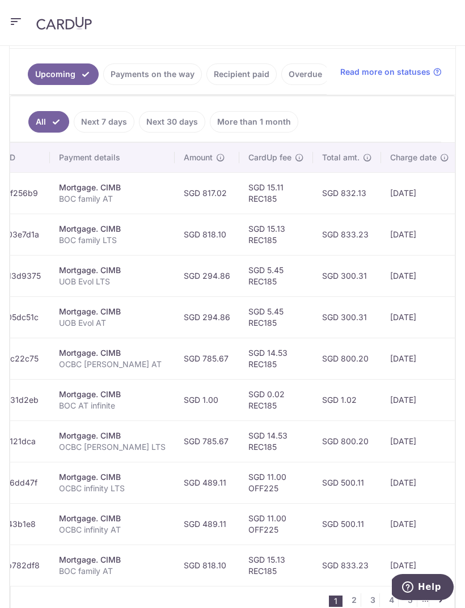
click at [14, 18] on icon "button" at bounding box center [16, 22] width 14 height 14
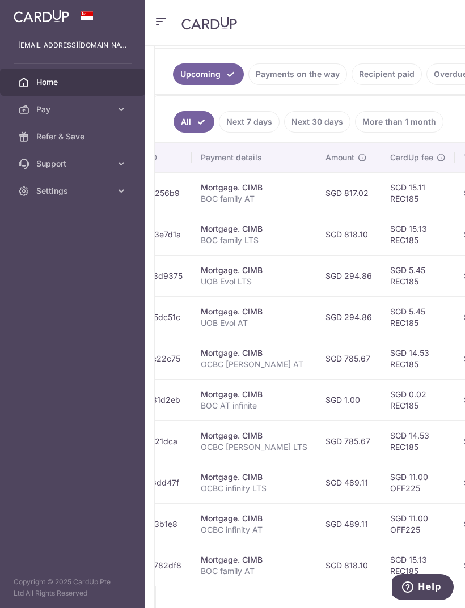
scroll to position [0, 195]
click at [252, 55] on ul "Upcoming Payments on the way Recipient paid Overdue Cancelled" at bounding box center [313, 72] width 317 height 46
click at [410, 54] on ul "Upcoming Payments on the way Recipient paid Overdue Cancelled" at bounding box center [313, 72] width 317 height 46
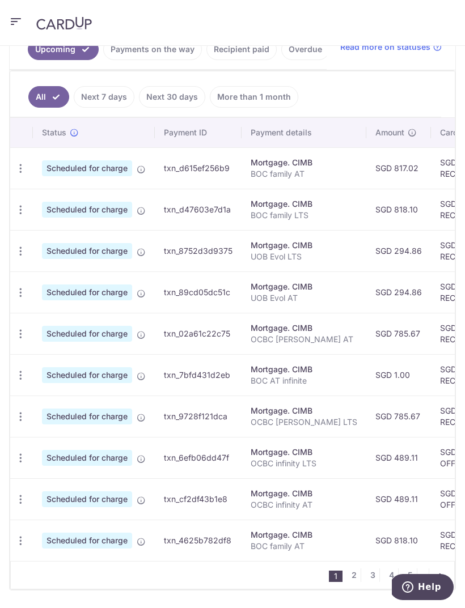
scroll to position [309, 0]
click at [355, 572] on link "2" at bounding box center [354, 576] width 14 height 14
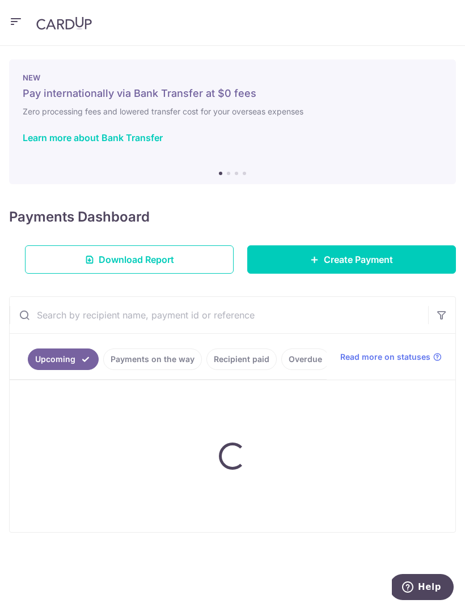
scroll to position [0, 0]
click at [18, 23] on icon "button" at bounding box center [16, 22] width 14 height 14
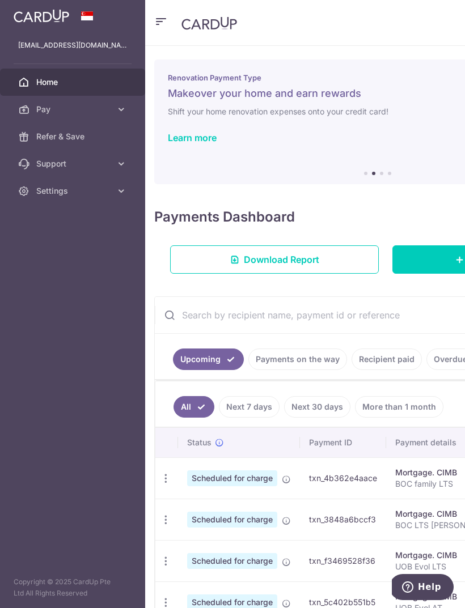
click at [41, 111] on span "Pay" at bounding box center [73, 109] width 75 height 11
click at [41, 237] on span "Refer & Save" at bounding box center [73, 232] width 75 height 11
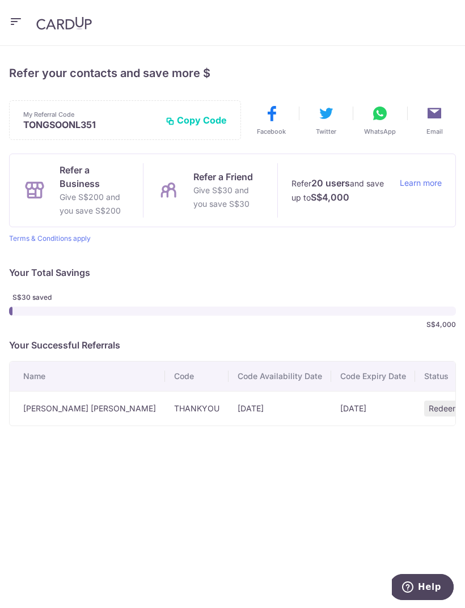
click at [17, 19] on icon "button" at bounding box center [16, 22] width 14 height 14
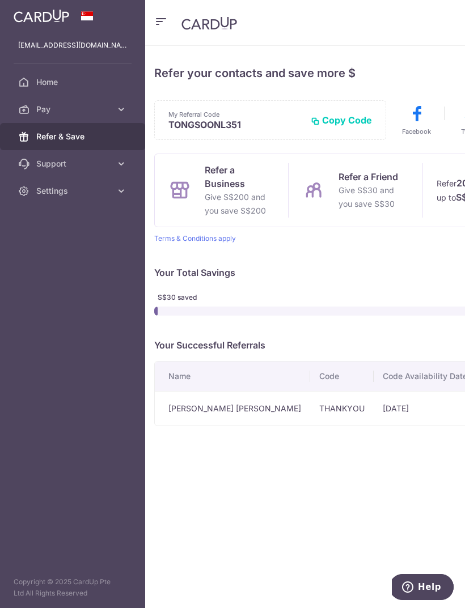
click at [36, 163] on span "Support" at bounding box center [73, 163] width 75 height 11
click at [41, 187] on span "FAQ" at bounding box center [73, 190] width 75 height 11
click at [395, 302] on div "S$30 saved S$4,000" at bounding box center [377, 310] width 446 height 45
click at [401, 283] on div "My Referral Code TONGSOONL351 Copy Code Copied Facebook Twitter WhatsApp Email …" at bounding box center [377, 263] width 446 height 326
click at [43, 74] on link "Home" at bounding box center [72, 82] width 145 height 27
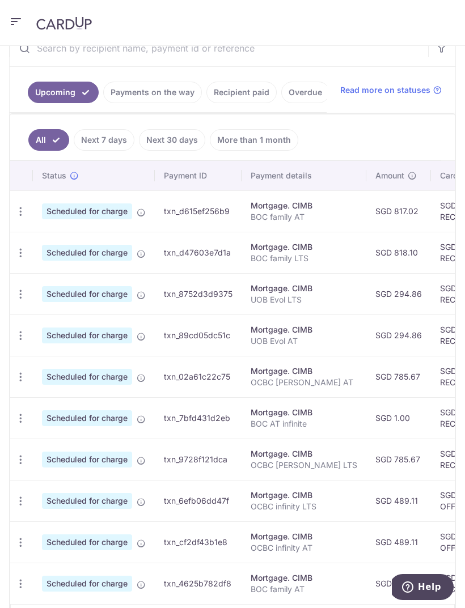
scroll to position [261, 0]
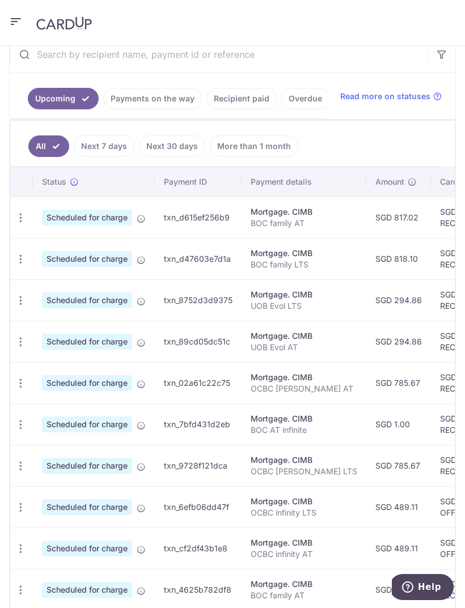
click at [241, 108] on link "Recipient paid" at bounding box center [241, 99] width 70 height 22
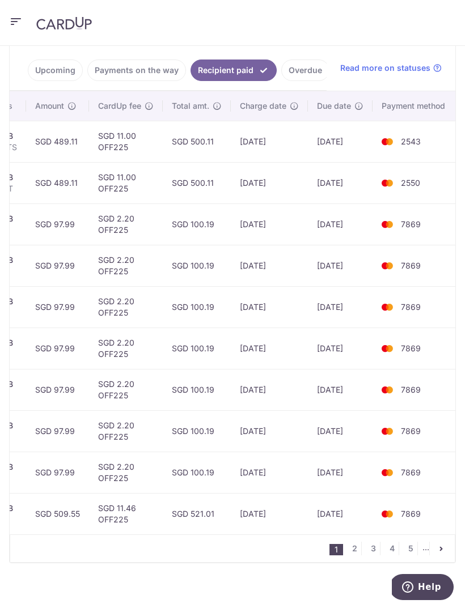
scroll to position [261, 0]
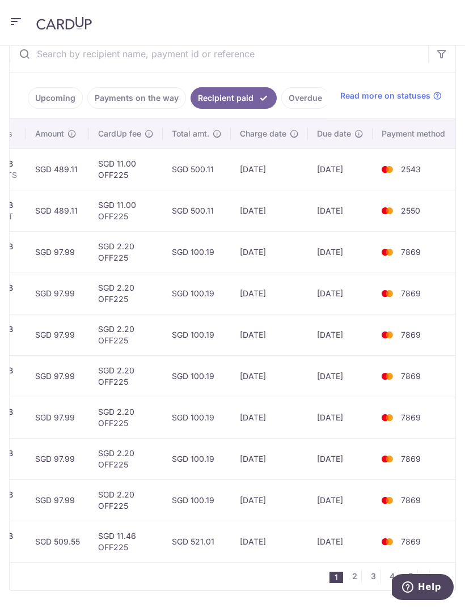
click at [353, 573] on link "2" at bounding box center [354, 576] width 14 height 14
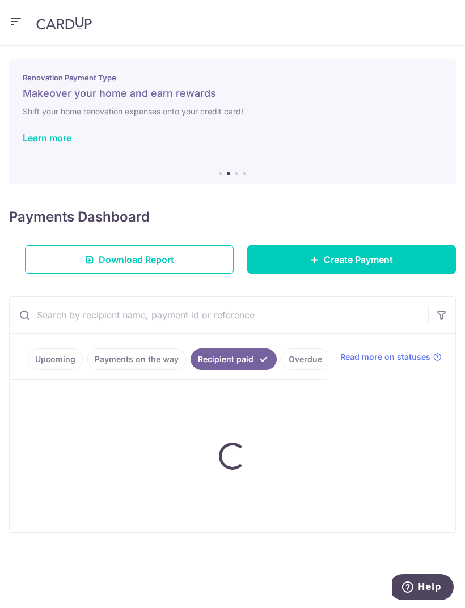
scroll to position [0, 0]
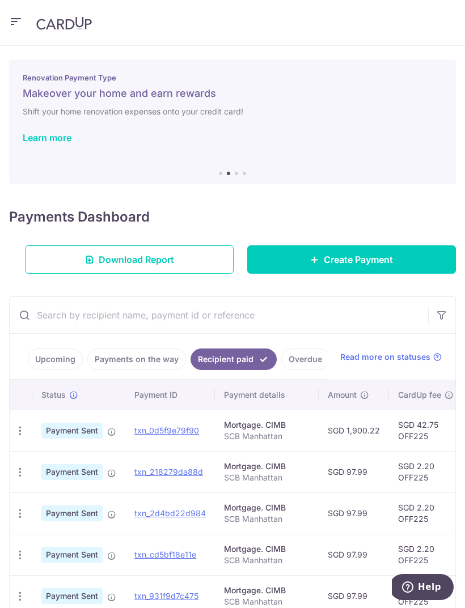
click at [14, 26] on icon "button" at bounding box center [16, 22] width 14 height 14
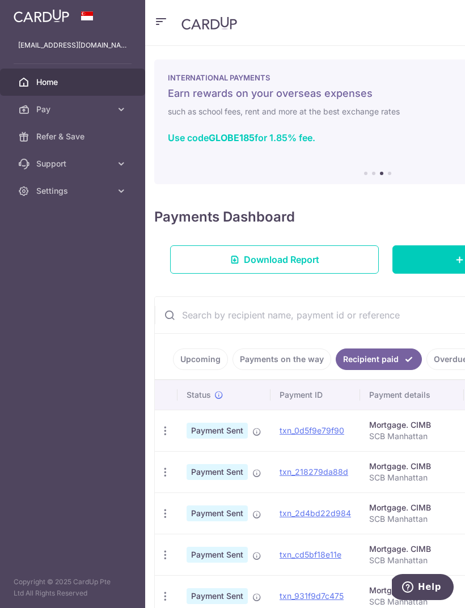
click at [106, 190] on span "Settings" at bounding box center [73, 190] width 75 height 11
click at [57, 236] on link "Logout" at bounding box center [72, 245] width 145 height 27
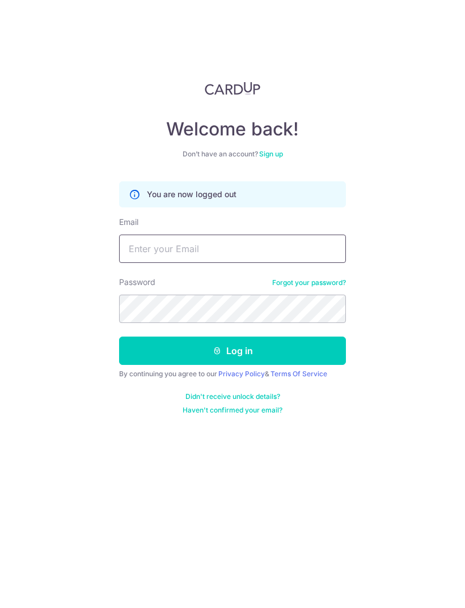
type input "[EMAIL_ADDRESS][DOMAIN_NAME]"
click at [281, 356] on button "Log in" at bounding box center [232, 350] width 227 height 28
